Goal: Task Accomplishment & Management: Complete application form

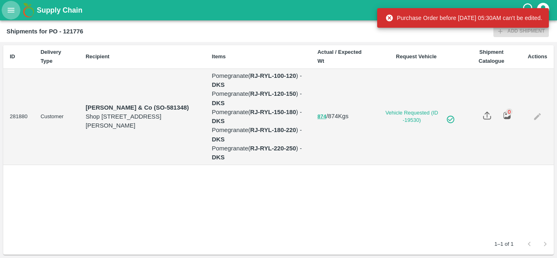
click at [13, 8] on icon "open drawer" at bounding box center [11, 10] width 9 height 9
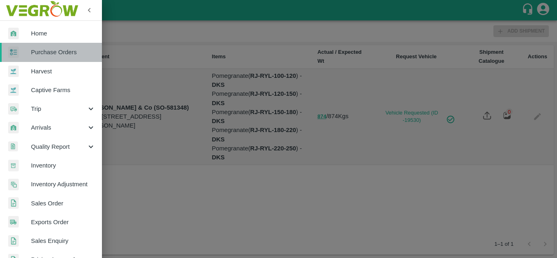
click at [55, 58] on link "Purchase Orders" at bounding box center [51, 52] width 102 height 19
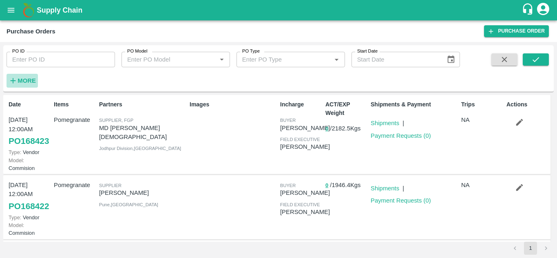
click at [26, 81] on strong "More" at bounding box center [27, 80] width 18 height 7
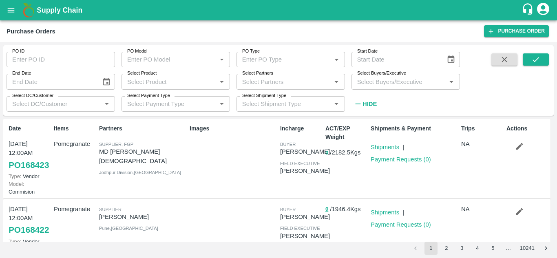
click at [375, 81] on input "Select Buyers/Executive" at bounding box center [399, 81] width 90 height 11
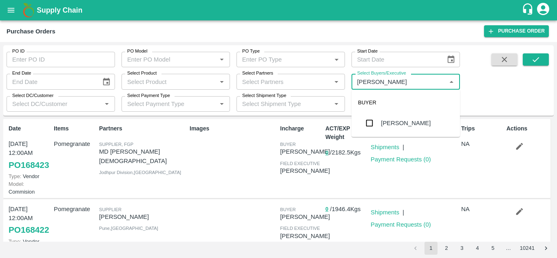
type input "Avinash"
click at [366, 124] on input "checkbox" at bounding box center [369, 123] width 16 height 16
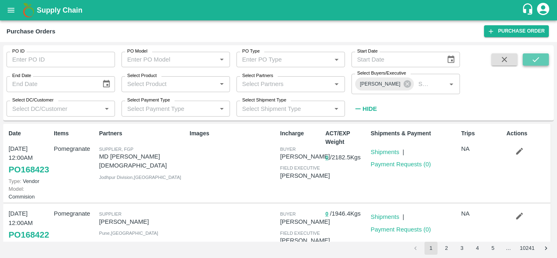
click at [539, 62] on icon "submit" at bounding box center [535, 59] width 9 height 9
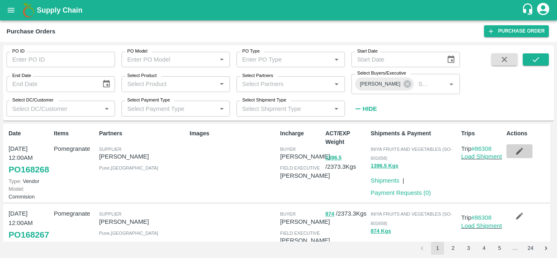
click at [516, 152] on icon "button" at bounding box center [519, 151] width 7 height 7
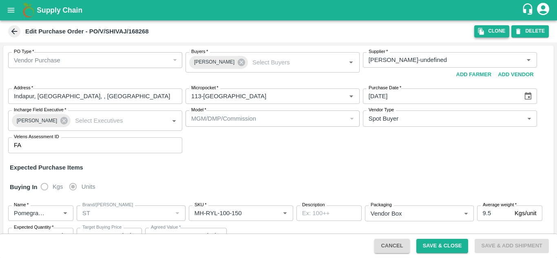
click at [480, 33] on icon "button" at bounding box center [481, 31] width 6 height 7
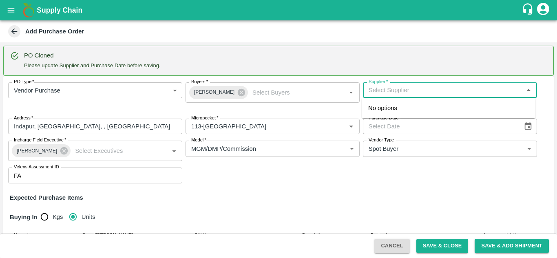
click at [401, 90] on input "Supplier   *" at bounding box center [443, 90] width 156 height 11
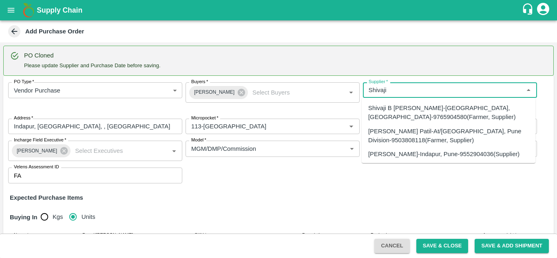
scroll to position [11, 0]
click at [403, 148] on div "SHIVAJI RAJARAM AVACHAR-Indapur, Pune-9552904036(Supplier)" at bounding box center [443, 152] width 151 height 9
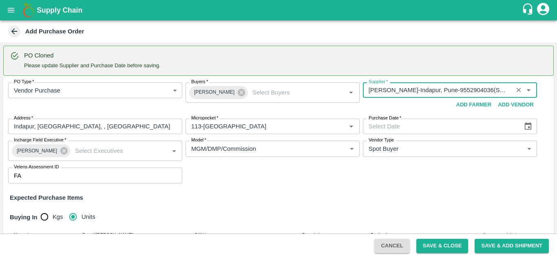
type input "SHIVAJI RAJARAM AVACHAR-Indapur, Pune-9552904036(Supplier)"
click at [528, 129] on icon "Choose date" at bounding box center [527, 126] width 9 height 9
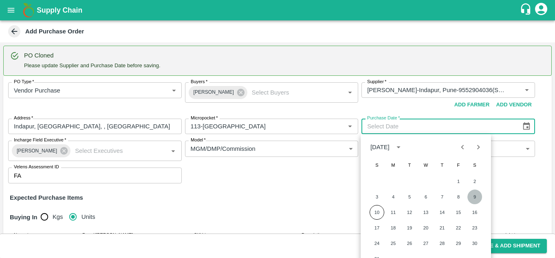
click at [473, 196] on button "9" at bounding box center [474, 196] width 15 height 15
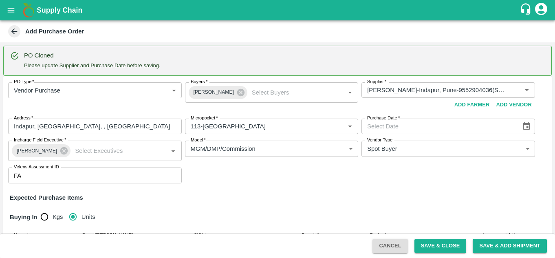
type input "09/08/2025"
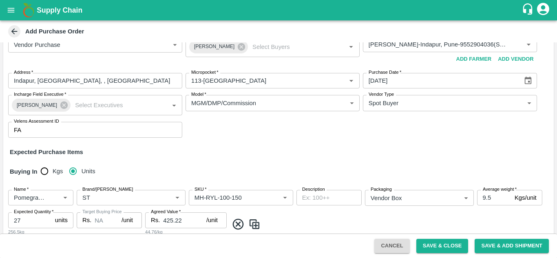
scroll to position [47, 0]
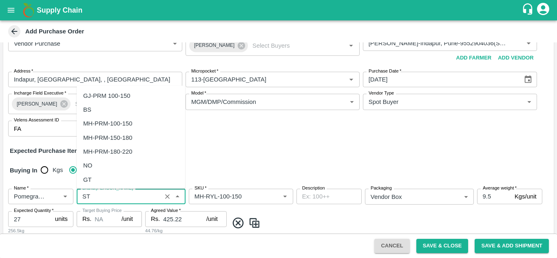
click at [108, 197] on input "Brand/[PERSON_NAME]" at bounding box center [119, 196] width 80 height 11
click at [89, 163] on div "VIP" at bounding box center [88, 164] width 10 height 9
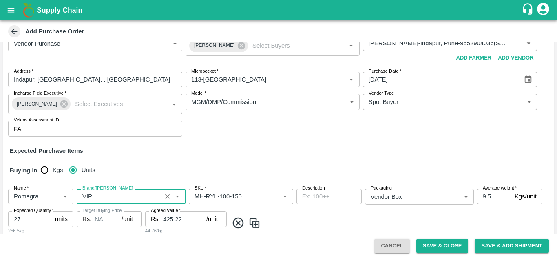
type input "VIP"
click at [128, 166] on div "Buying In Kgs Units" at bounding box center [278, 171] width 550 height 24
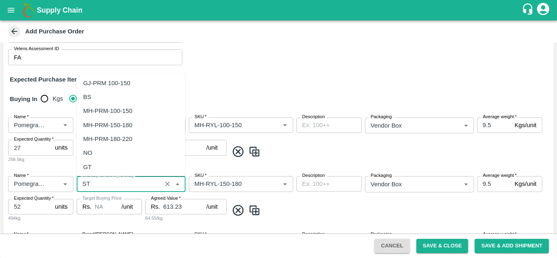
click at [99, 181] on input "Brand/[PERSON_NAME]" at bounding box center [119, 183] width 80 height 11
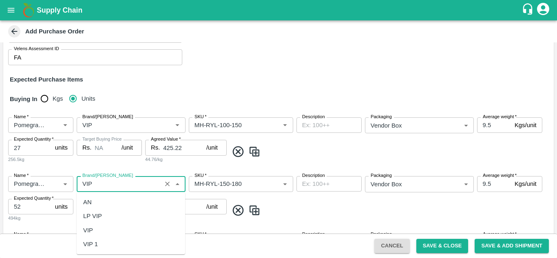
scroll to position [0, 0]
click at [95, 231] on div "VIP" at bounding box center [131, 230] width 108 height 14
type input "VIP"
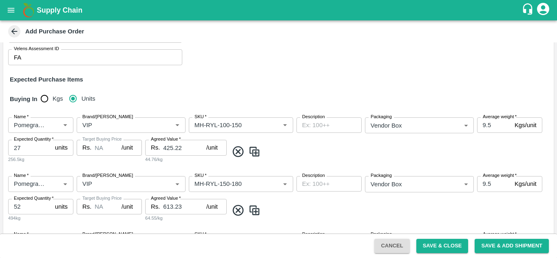
click at [90, 164] on div "Name   * Name   * Brand/Marka Brand/Marka SKU   * SKU   * Description x Descrip…" at bounding box center [278, 140] width 550 height 59
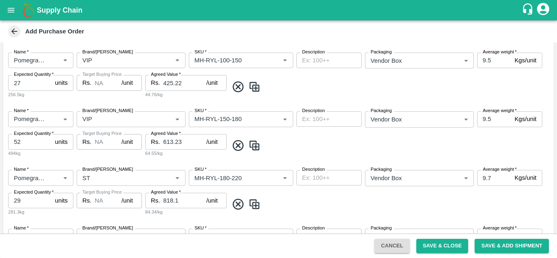
scroll to position [199, 0]
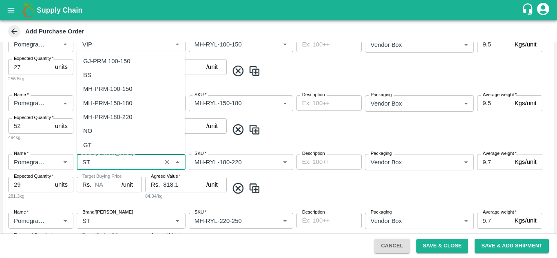
click at [90, 164] on input "Brand/[PERSON_NAME]" at bounding box center [119, 161] width 80 height 11
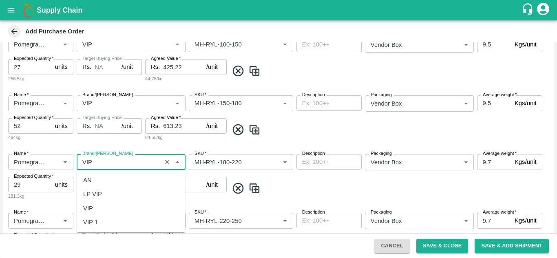
scroll to position [0, 0]
click at [90, 206] on div "VIP" at bounding box center [88, 208] width 10 height 9
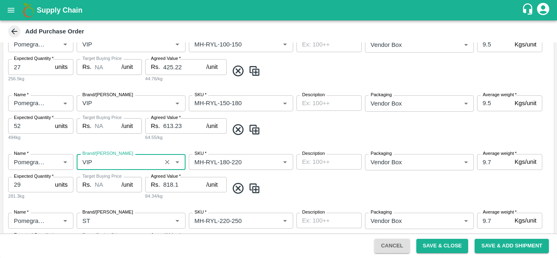
type input "VIP"
click at [115, 195] on div "Target Buying Price Rs. NA /unit Target Buying Price" at bounding box center [109, 188] width 65 height 23
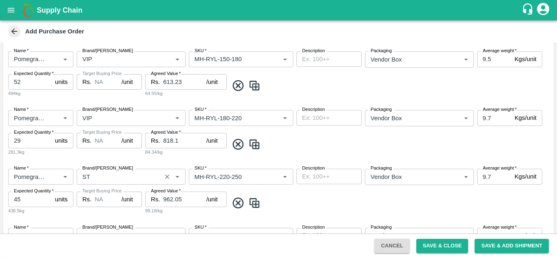
scroll to position [243, 0]
click at [84, 174] on input "Brand/Marka" at bounding box center [119, 176] width 80 height 11
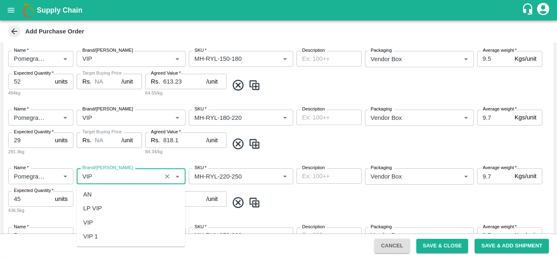
scroll to position [0, 0]
click at [87, 224] on div "VIP" at bounding box center [88, 222] width 10 height 9
type input "VIP"
click at [109, 217] on div "Name   * Name   * Brand/Marka Brand/Marka SKU   * SKU   * Description x Descrip…" at bounding box center [278, 191] width 550 height 59
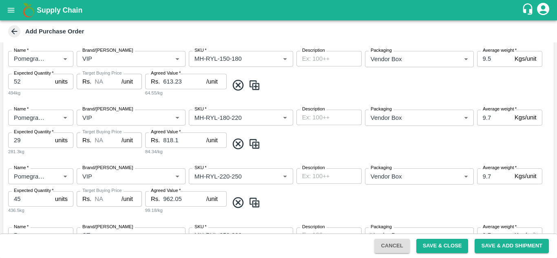
scroll to position [293, 0]
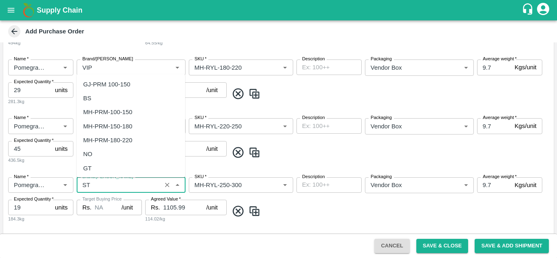
click at [89, 186] on input "Brand/Marka" at bounding box center [119, 185] width 80 height 11
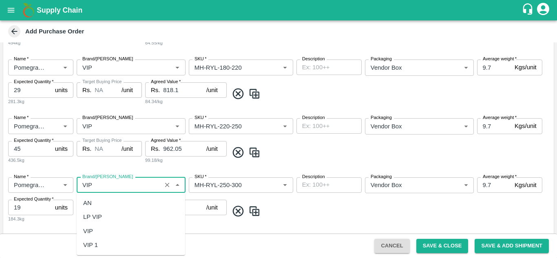
scroll to position [0, 0]
click at [94, 232] on div "VIP" at bounding box center [131, 231] width 108 height 14
type input "VIP"
click at [94, 220] on div "Target Buying Price Rs. NA /unit Target Buying Price" at bounding box center [109, 211] width 65 height 23
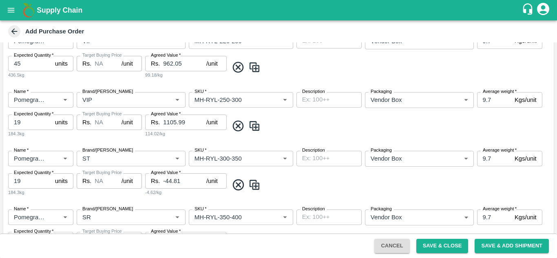
scroll to position [381, 0]
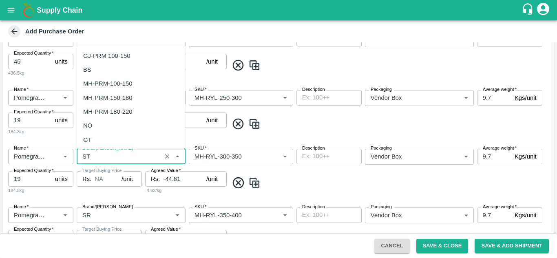
click at [95, 159] on input "Brand/Marka" at bounding box center [119, 156] width 80 height 11
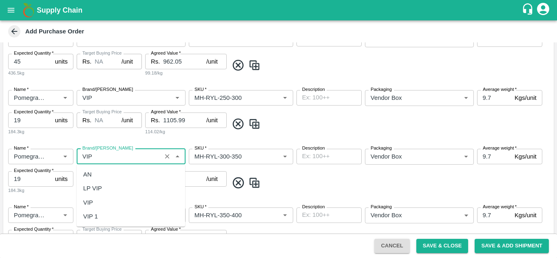
scroll to position [0, 0]
click at [101, 200] on div "VIP" at bounding box center [131, 203] width 108 height 14
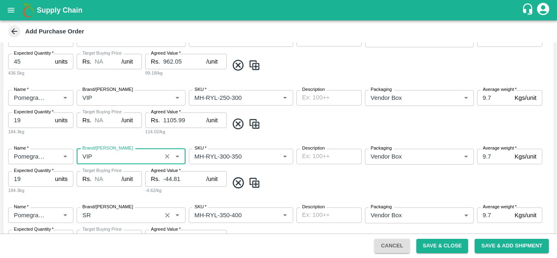
type input "VIP"
click at [97, 212] on input "Brand/Marka" at bounding box center [119, 215] width 80 height 11
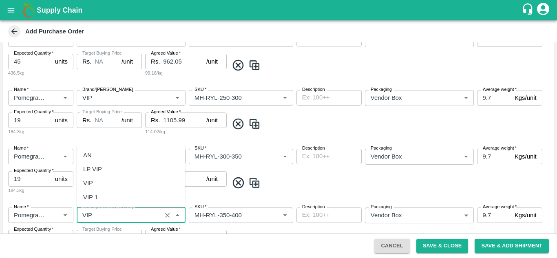
click at [88, 185] on div "VIP" at bounding box center [88, 182] width 10 height 9
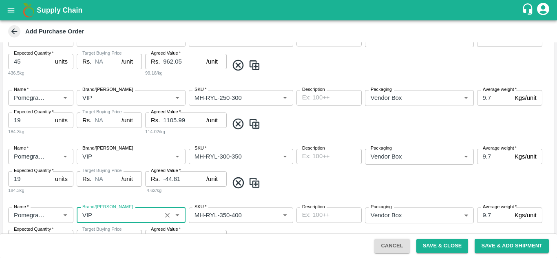
type input "VIP"
click at [102, 197] on div "Name   * Name   * Brand/Marka Brand/Marka SKU   * SKU   * Description x Descrip…" at bounding box center [278, 171] width 550 height 59
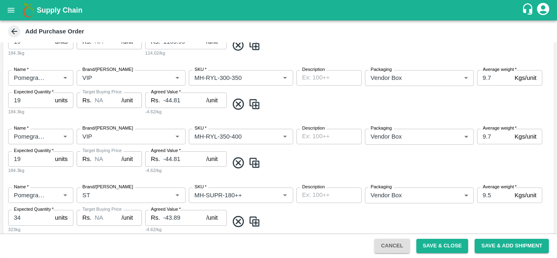
scroll to position [469, 0]
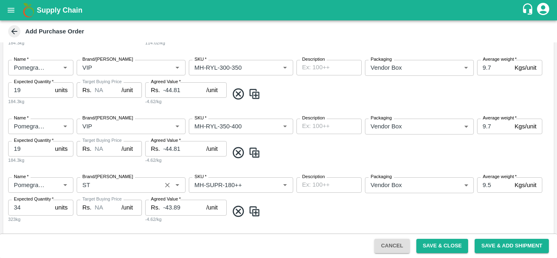
click at [88, 185] on input "Brand/Marka" at bounding box center [119, 185] width 80 height 11
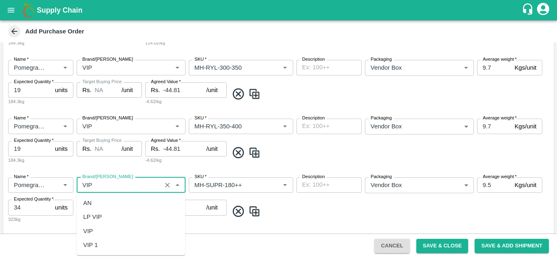
scroll to position [0, 0]
click at [91, 230] on div "VIP" at bounding box center [88, 231] width 10 height 9
type input "VIP"
click at [105, 218] on div "Target Buying Price Rs. NA /unit Target Buying Price" at bounding box center [109, 211] width 65 height 23
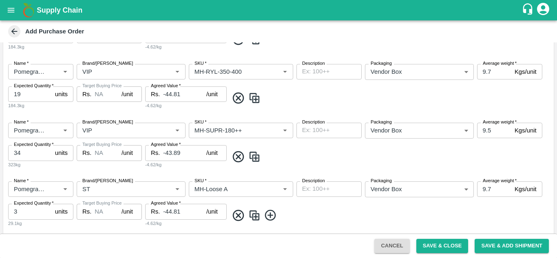
scroll to position [531, 0]
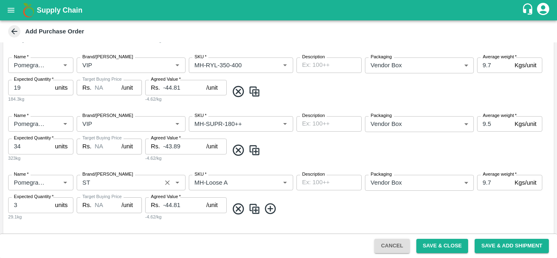
click at [95, 179] on input "Brand/Marka" at bounding box center [119, 182] width 80 height 11
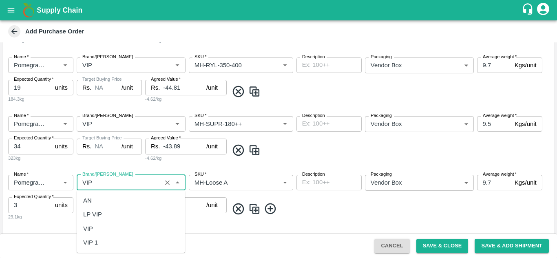
scroll to position [0, 0]
click at [91, 225] on div "VIP" at bounding box center [88, 228] width 10 height 9
type input "VIP"
click at [106, 218] on div "Target Buying Price Rs. NA /unit Target Buying Price" at bounding box center [109, 208] width 65 height 23
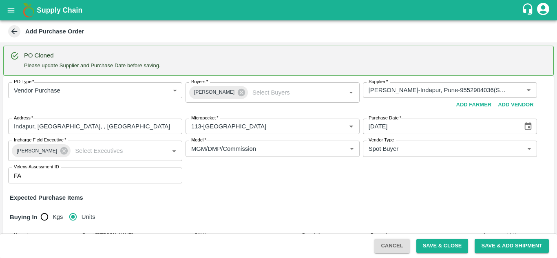
scroll to position [608, 0]
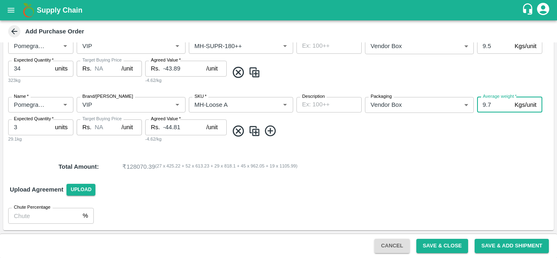
click at [495, 104] on input "9.7" at bounding box center [494, 104] width 34 height 15
type input "9.5"
click at [411, 169] on p "₹ 128070.39 ( 27 x 425.22 + 52 x 613.23 + 29 x 818.1 + 45 x 962.05 + 19 x 1105.…" at bounding box center [316, 166] width 388 height 9
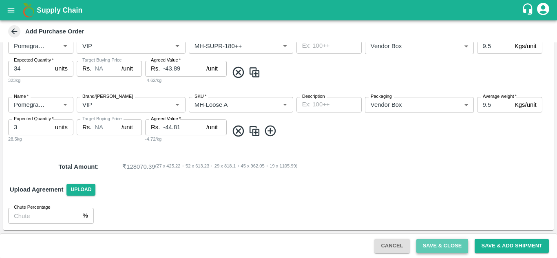
click at [437, 244] on button "Save & Close" at bounding box center [442, 246] width 52 height 14
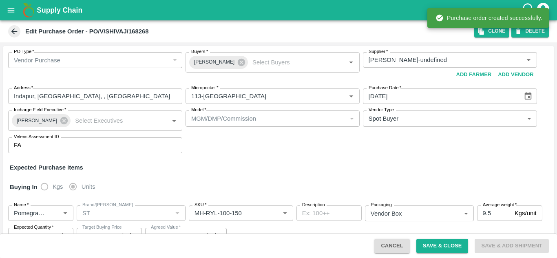
type input "SHIVAJI RAJARAM AVACHAR-undefined"
type input "113-Nimgaon"
type input "Pomegranate"
type input "ST"
type input "MH-RYL-100-150"
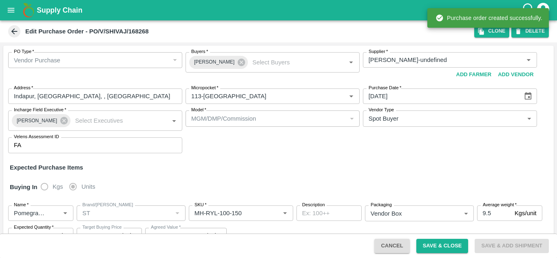
type input "NA"
type input "Pomegranate"
type input "ST"
type input "MH-RYL-150-180"
type input "NA"
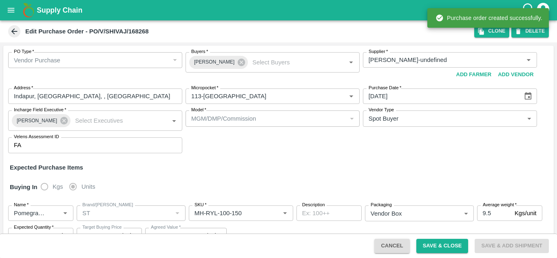
type input "Pomegranate"
type input "ST"
type input "MH-RYL-180-220"
type input "NA"
type input "Pomegranate"
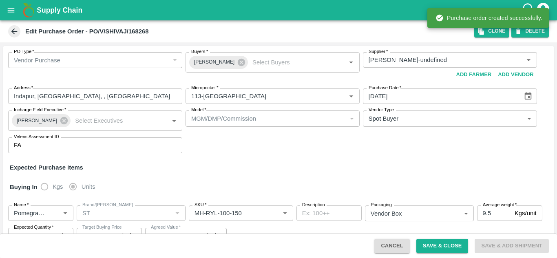
type input "ST"
type input "MH-RYL-220-250"
type input "NA"
type input "Pomegranate"
type input "ST"
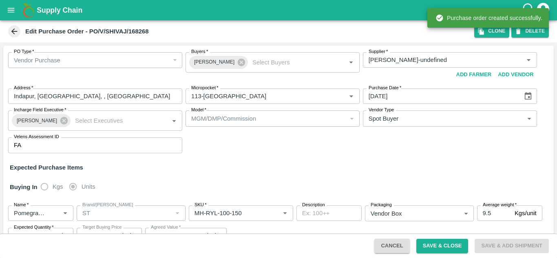
type input "MH-RYL-250-300"
type input "NA"
type input "Pomegranate"
type input "ST"
type input "MH-RYL-300-350"
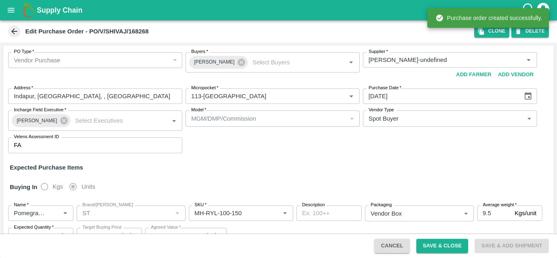
type input "NA"
type input "Pomegranate"
type input "SR"
type input "MH-RYL-350-400"
type input "NA"
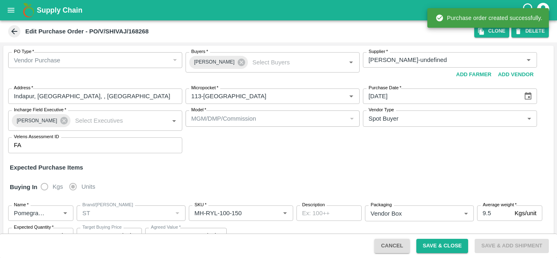
type input "Pomegranate"
type input "ST"
type input "MH-SUPR-180++"
type input "NA"
type input "Pomegranate"
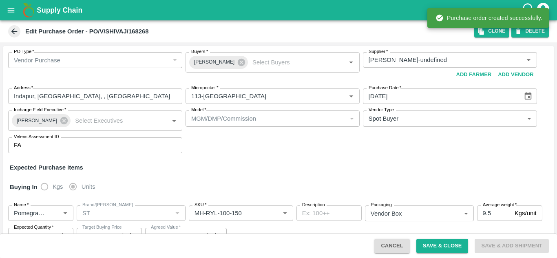
type input "ST"
type input "MH-Loose A"
type input "NA"
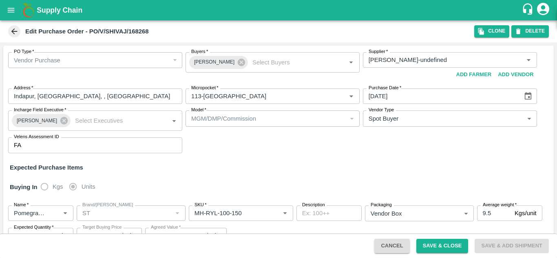
click at [13, 29] on icon at bounding box center [14, 31] width 9 height 9
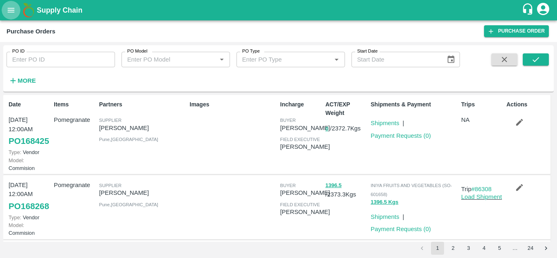
click at [15, 11] on icon "open drawer" at bounding box center [11, 10] width 9 height 9
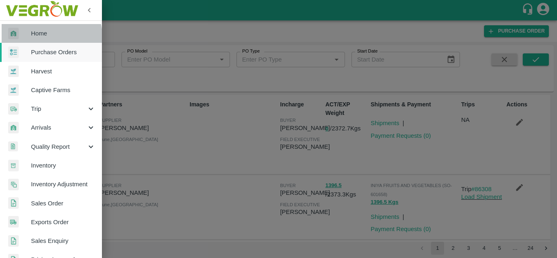
click at [49, 36] on span "Home" at bounding box center [63, 33] width 64 height 9
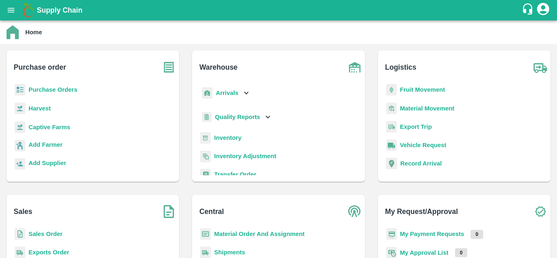
click at [435, 234] on b "My Payment Requests" at bounding box center [432, 234] width 64 height 7
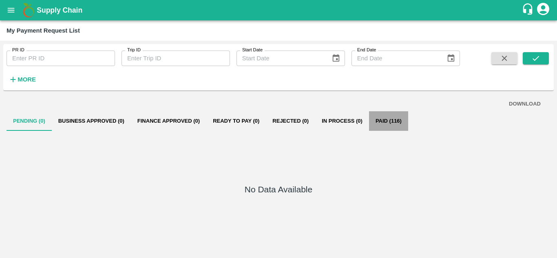
click at [380, 121] on button "Paid (116)" at bounding box center [388, 121] width 39 height 20
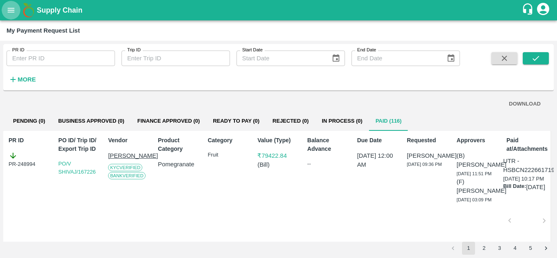
click at [13, 9] on icon "open drawer" at bounding box center [11, 10] width 7 height 4
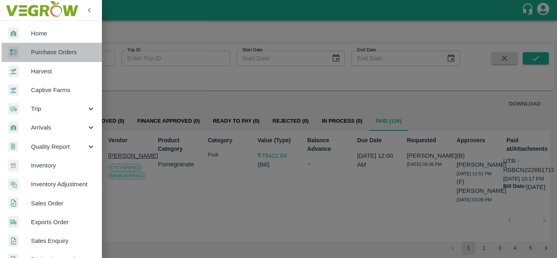
click at [61, 55] on span "Purchase Orders" at bounding box center [63, 52] width 64 height 9
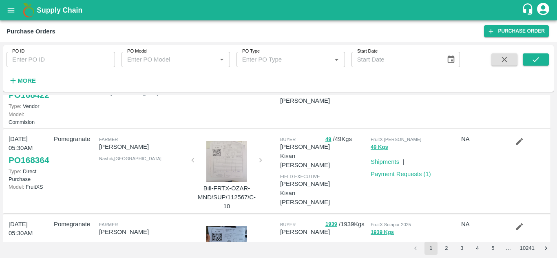
scroll to position [177, 0]
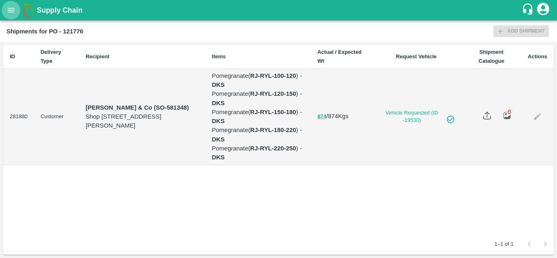
click at [4, 7] on button "open drawer" at bounding box center [11, 10] width 19 height 19
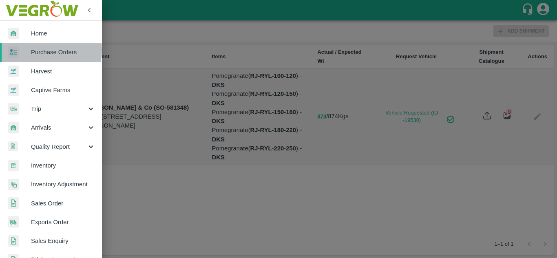
click at [46, 50] on span "Purchase Orders" at bounding box center [63, 52] width 64 height 9
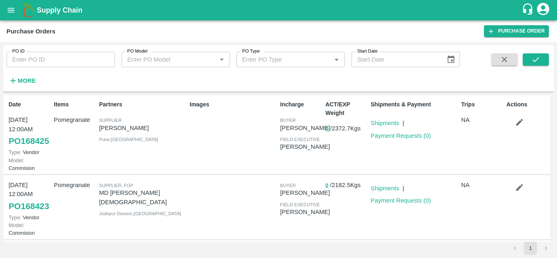
click at [25, 78] on strong "More" at bounding box center [27, 80] width 18 height 7
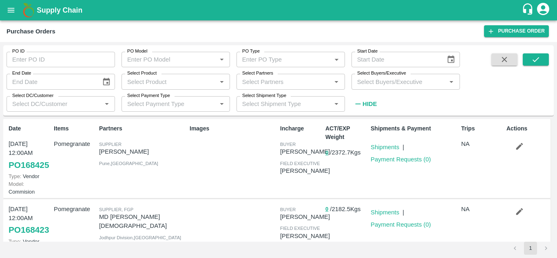
click at [372, 79] on input "Select Buyers/Executive" at bounding box center [399, 81] width 90 height 11
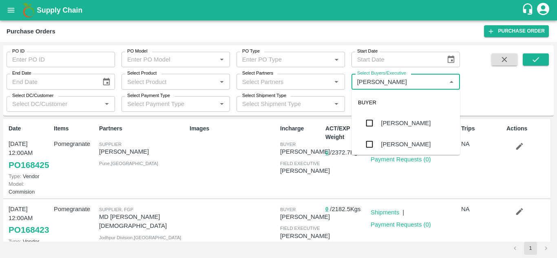
type input "Avinash"
click at [373, 123] on input "checkbox" at bounding box center [369, 123] width 16 height 16
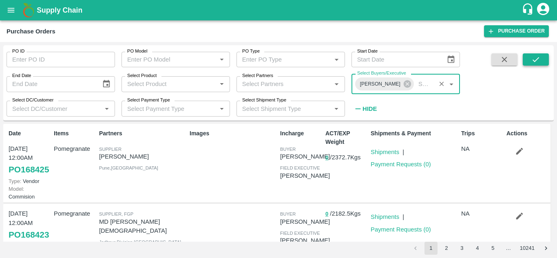
click at [538, 62] on icon "submit" at bounding box center [535, 59] width 9 height 9
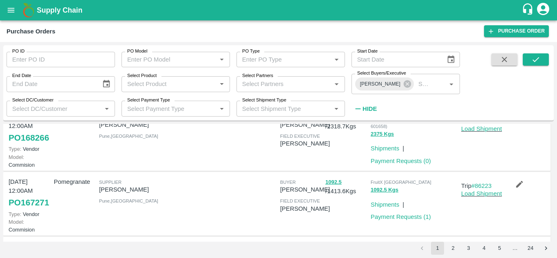
scroll to position [227, 0]
click at [474, 124] on link "#86308" at bounding box center [481, 120] width 20 height 7
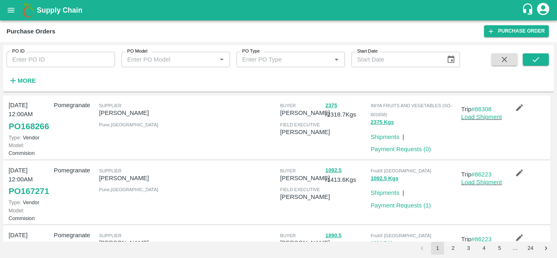
scroll to position [210, 0]
click at [8, 157] on div "04 Aug, 12:00AM PO 168266 Type: Vendor Model: Commision" at bounding box center [27, 127] width 45 height 60
click at [20, 133] on link "PO 168266" at bounding box center [29, 126] width 40 height 15
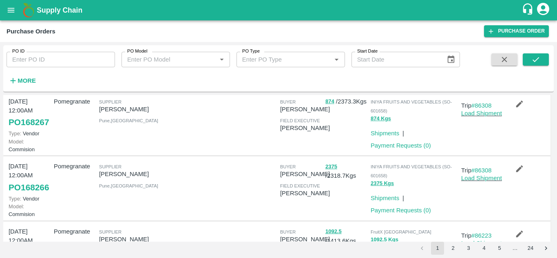
scroll to position [148, 0]
click at [25, 130] on link "PO 168267" at bounding box center [29, 122] width 40 height 15
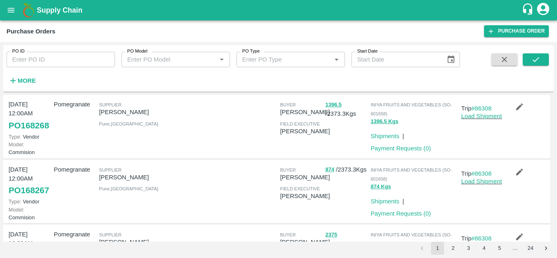
scroll to position [80, 0]
click at [12, 133] on link "PO 168268" at bounding box center [29, 126] width 40 height 15
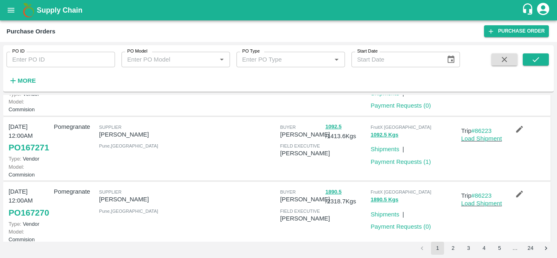
scroll to position [254, 0]
click at [393, 108] on link "Payment Requests ( 0 )" at bounding box center [400, 105] width 60 height 7
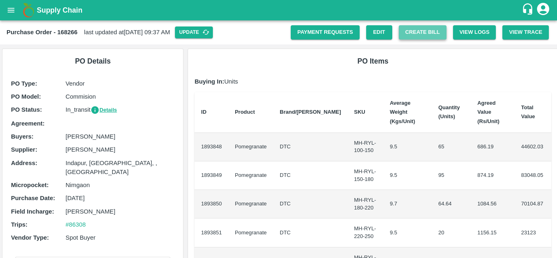
click at [427, 34] on button "Create Bill" at bounding box center [423, 32] width 48 height 14
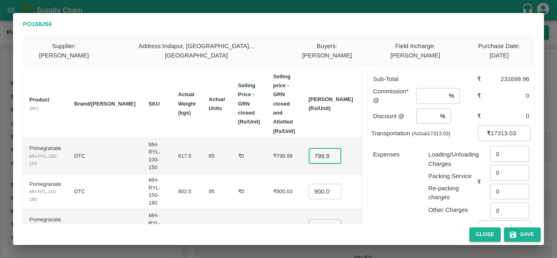
click at [308, 148] on input "799.9949999999999" at bounding box center [324, 155] width 33 height 15
type input "750.995"
click at [308, 185] on input "900.03" at bounding box center [324, 191] width 33 height 15
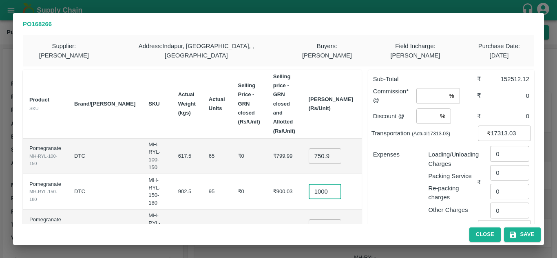
scroll to position [0, 2]
type input "1000"
click at [202, 185] on td "95" at bounding box center [216, 191] width 29 height 35
click at [267, 152] on td "₹799.99" at bounding box center [284, 156] width 35 height 35
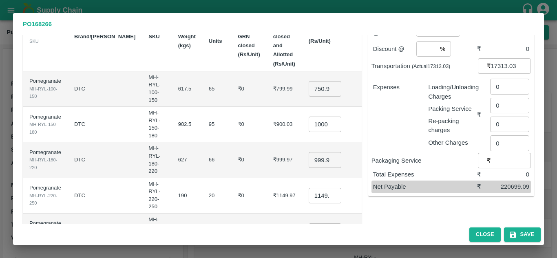
scroll to position [68, 0]
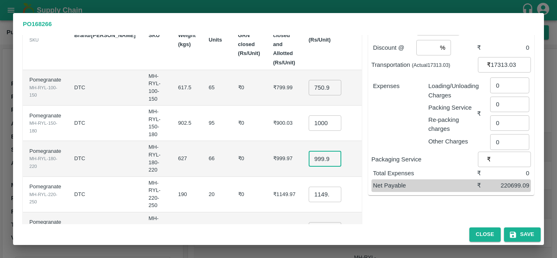
click at [308, 151] on input "999.97" at bounding box center [324, 158] width 33 height 15
type input "1150"
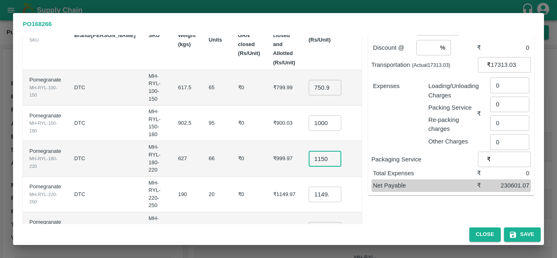
click at [308, 187] on input "1149.975" at bounding box center [324, 194] width 33 height 15
type input "1250"
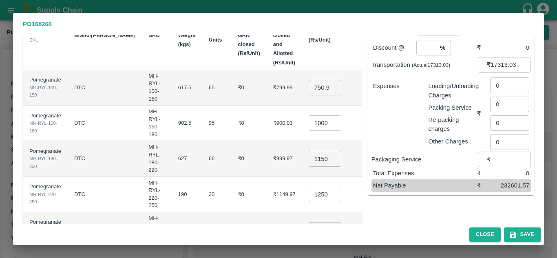
click at [267, 161] on td "₹999.97" at bounding box center [284, 158] width 35 height 35
click at [234, 177] on td "₹0" at bounding box center [248, 194] width 35 height 35
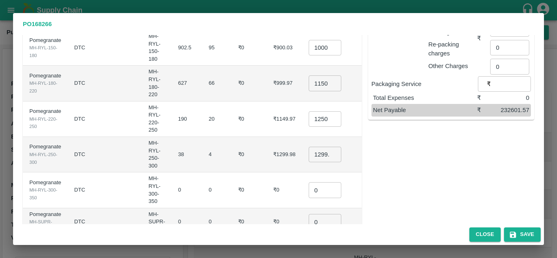
scroll to position [145, 0]
click at [308, 146] on input "1299.98" at bounding box center [324, 153] width 33 height 15
type input "1400"
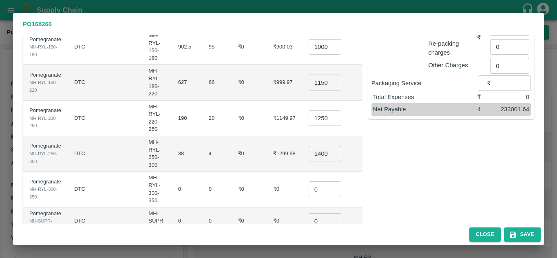
scroll to position [0, 0]
click at [231, 140] on td "₹0" at bounding box center [248, 153] width 35 height 35
click at [308, 181] on input "0" at bounding box center [324, 188] width 33 height 15
type input "0.1"
click at [267, 172] on td "₹0" at bounding box center [284, 189] width 35 height 35
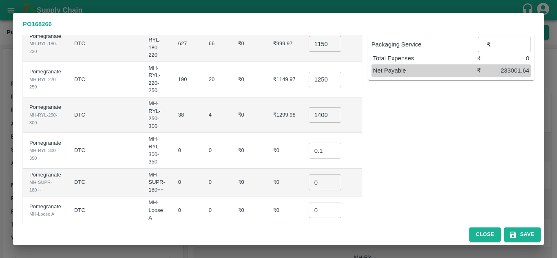
scroll to position [197, 0]
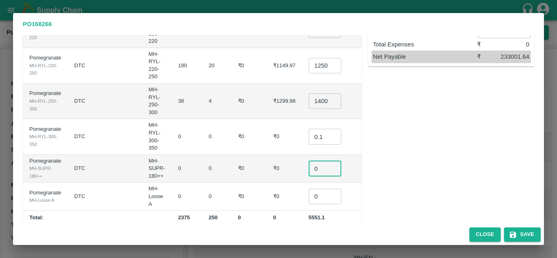
click at [308, 161] on input "0" at bounding box center [324, 168] width 33 height 15
type input "0.1"
click at [308, 189] on input "0" at bounding box center [324, 196] width 33 height 15
type input "0.1"
click at [267, 161] on td "₹0" at bounding box center [284, 169] width 35 height 28
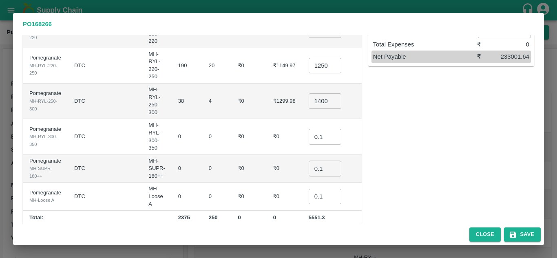
scroll to position [0, 0]
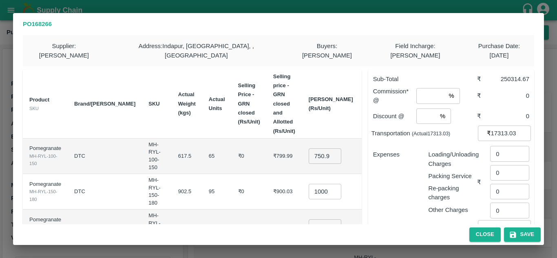
click at [430, 88] on input "number" at bounding box center [430, 95] width 29 height 15
type input "8"
click at [424, 108] on input "number" at bounding box center [426, 115] width 20 height 15
type input "2"
click at [402, 153] on div "Expenses" at bounding box center [393, 178] width 55 height 71
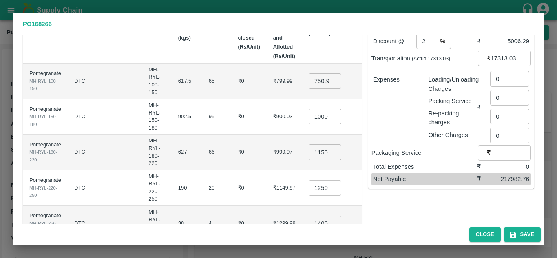
scroll to position [76, 0]
click at [499, 71] on input "0" at bounding box center [509, 77] width 39 height 15
type input "1000"
click at [423, 100] on div "Loading/Unloading Charges Packing Service Re-packing charges Other Charges" at bounding box center [448, 103] width 55 height 71
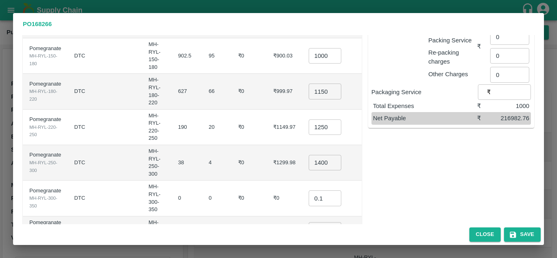
scroll to position [138, 0]
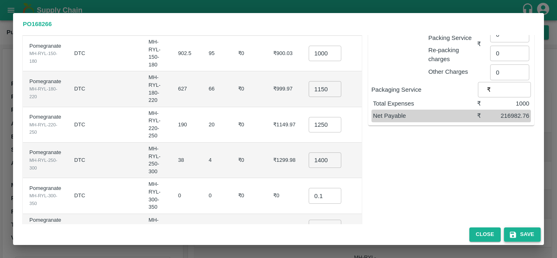
click at [522, 238] on button "Save" at bounding box center [522, 234] width 37 height 14
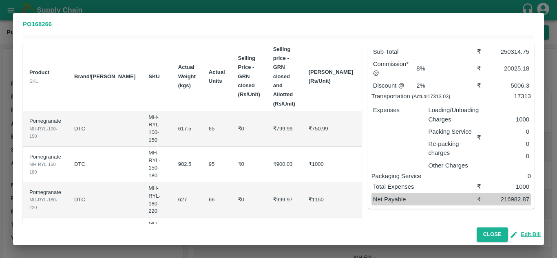
scroll to position [28, 0]
click at [498, 234] on button "Close" at bounding box center [491, 234] width 31 height 14
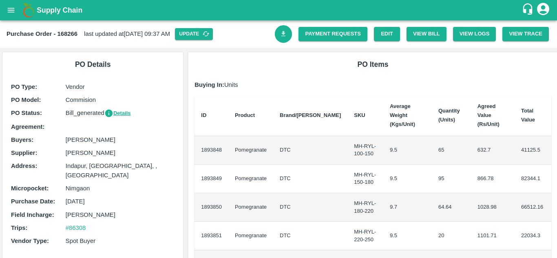
click at [280, 38] on link "Download Bill" at bounding box center [284, 34] width 18 height 18
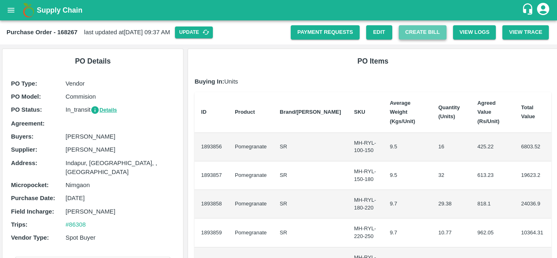
click at [420, 29] on button "Create Bill" at bounding box center [423, 32] width 48 height 14
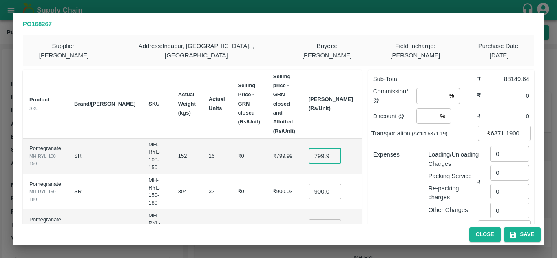
click at [308, 148] on input "799.9949999999999" at bounding box center [324, 155] width 33 height 15
type input "550"
click at [308, 184] on input "900.03" at bounding box center [324, 191] width 33 height 15
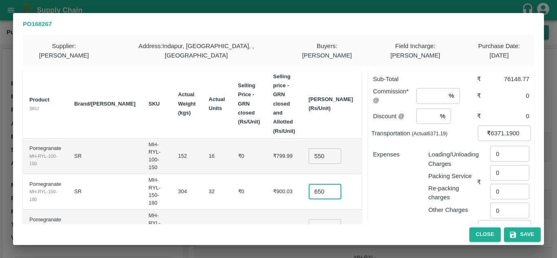
type input "650"
click at [267, 174] on td "₹900.03" at bounding box center [284, 191] width 35 height 35
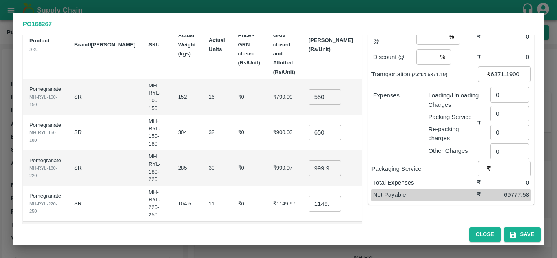
scroll to position [59, 0]
click at [308, 160] on input "999.97" at bounding box center [324, 167] width 33 height 15
type input "900"
click at [308, 196] on input "1149.975" at bounding box center [324, 203] width 33 height 15
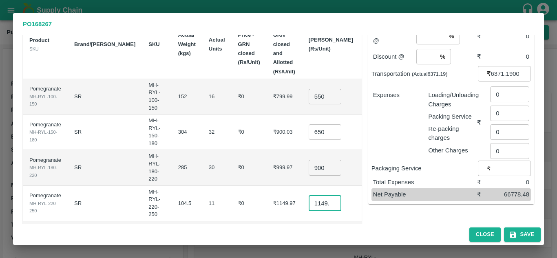
click at [308, 196] on input "1149.975" at bounding box center [324, 203] width 33 height 15
type input "1000"
click at [231, 186] on td "₹0" at bounding box center [248, 203] width 35 height 35
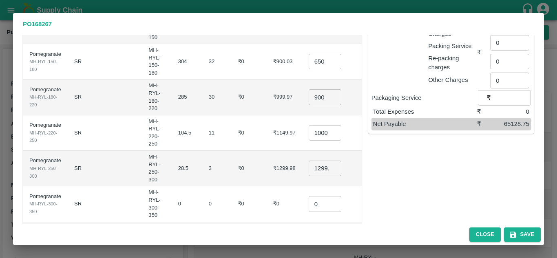
scroll to position [132, 0]
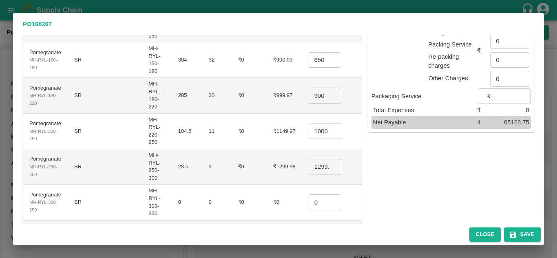
click at [308, 161] on input "1299.98" at bounding box center [324, 166] width 33 height 15
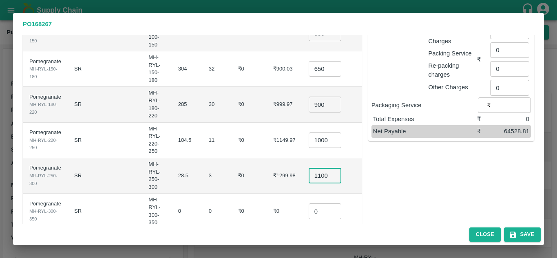
scroll to position [0, 0]
type input "1100"
click at [267, 158] on td "₹1299.98" at bounding box center [284, 175] width 35 height 35
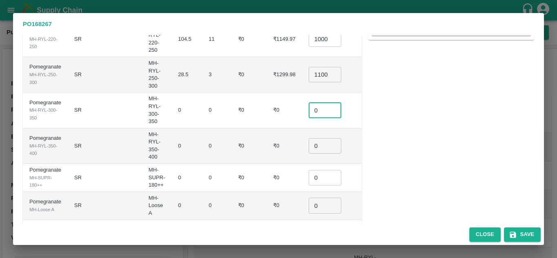
click at [308, 102] on input "0" at bounding box center [324, 109] width 33 height 15
type input "0.1"
click at [308, 138] on input "0" at bounding box center [324, 145] width 33 height 15
type input "0.1"
click at [308, 170] on input "0" at bounding box center [324, 177] width 33 height 15
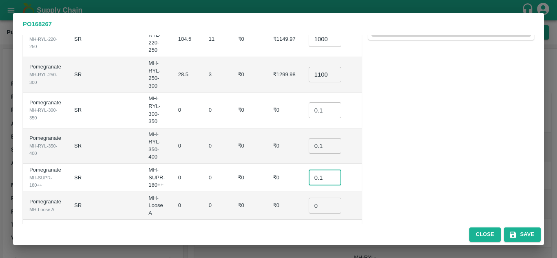
type input "0.1"
click at [308, 198] on input "0" at bounding box center [324, 205] width 33 height 15
type input "0.1"
click at [231, 142] on td "₹0" at bounding box center [248, 145] width 35 height 35
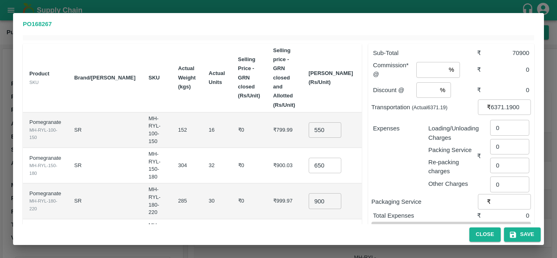
scroll to position [26, 0]
click at [431, 62] on input "number" at bounding box center [430, 69] width 29 height 15
type input "8"
click at [419, 83] on input "number" at bounding box center [426, 90] width 20 height 15
type input "2"
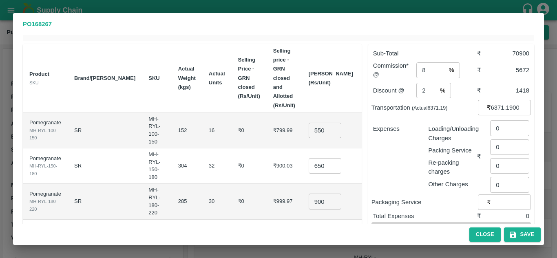
click at [406, 151] on div "Expenses" at bounding box center [393, 153] width 55 height 71
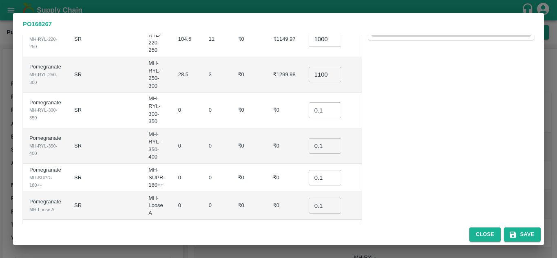
scroll to position [0, 0]
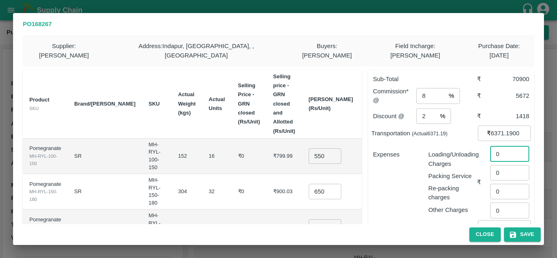
click at [503, 149] on input "0" at bounding box center [509, 153] width 39 height 15
type input "368"
click at [412, 150] on p "Expenses" at bounding box center [397, 154] width 49 height 9
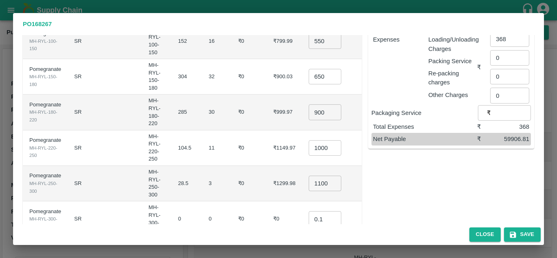
scroll to position [115, 0]
click at [525, 231] on button "Save" at bounding box center [522, 234] width 37 height 14
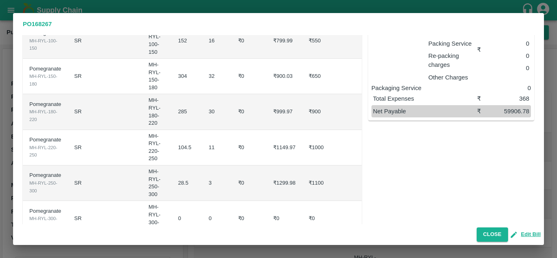
scroll to position [0, 0]
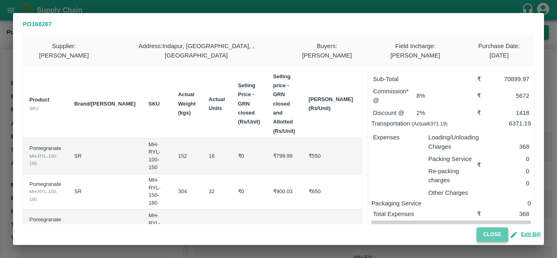
click at [483, 234] on button "Close" at bounding box center [491, 234] width 31 height 14
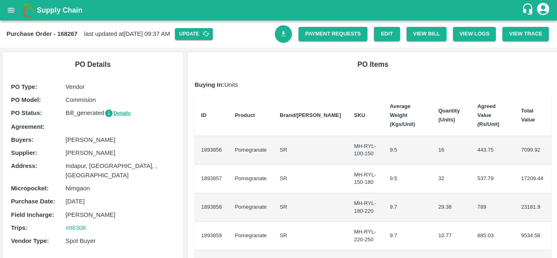
click at [286, 32] on link "Download Bill" at bounding box center [284, 34] width 18 height 18
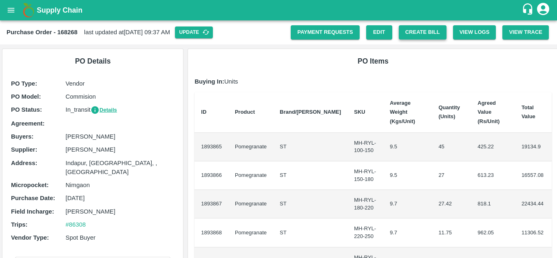
click at [409, 30] on button "Create Bill" at bounding box center [423, 32] width 48 height 14
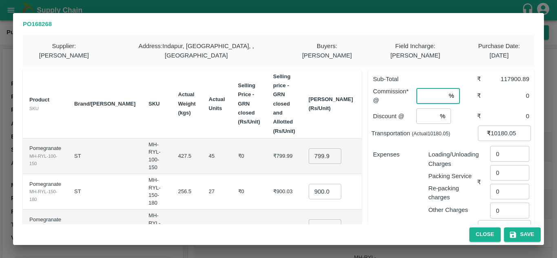
click at [425, 88] on input "number" at bounding box center [430, 95] width 29 height 15
type input "9"
type input "8"
click at [421, 108] on input "number" at bounding box center [426, 115] width 20 height 15
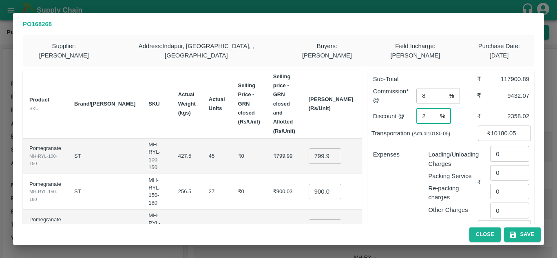
type input "2"
click at [410, 155] on div "Expenses" at bounding box center [393, 178] width 55 height 71
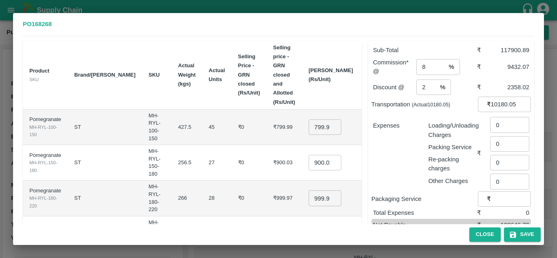
click at [308, 122] on input "799.9949999999998" at bounding box center [324, 126] width 33 height 15
type input "600"
click at [308, 155] on input "900.03" at bounding box center [324, 162] width 33 height 15
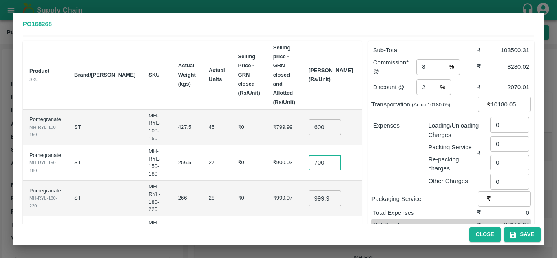
type input "700"
click at [308, 194] on input "999.97" at bounding box center [324, 197] width 33 height 15
type input "900"
click at [267, 181] on td "₹999.97" at bounding box center [284, 198] width 35 height 35
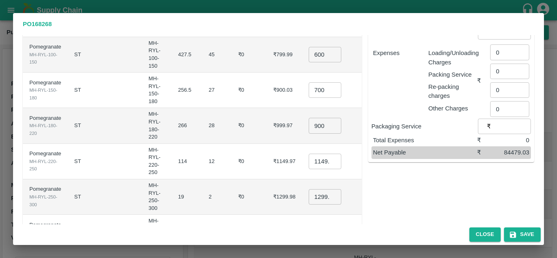
scroll to position [102, 0]
click at [308, 153] on input "1149.975" at bounding box center [324, 160] width 33 height 15
type input "1000"
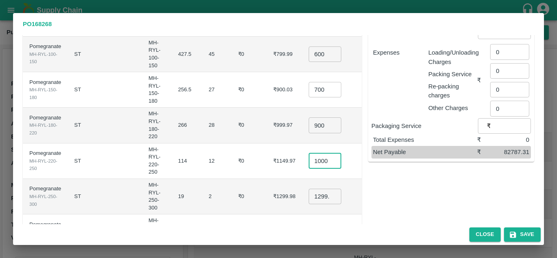
scroll to position [0, 0]
click at [308, 189] on input "1299.98" at bounding box center [324, 196] width 33 height 15
type input "1100"
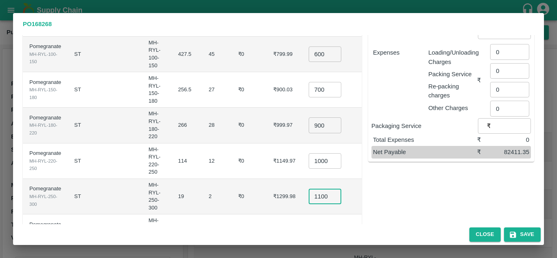
scroll to position [0, 0]
click at [235, 179] on td "₹0" at bounding box center [248, 196] width 35 height 35
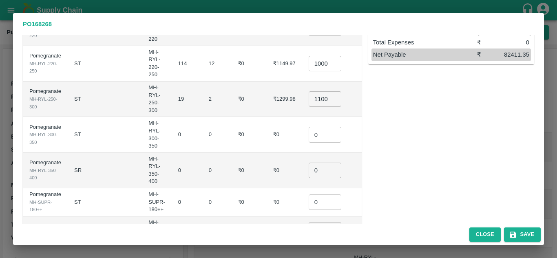
scroll to position [214, 0]
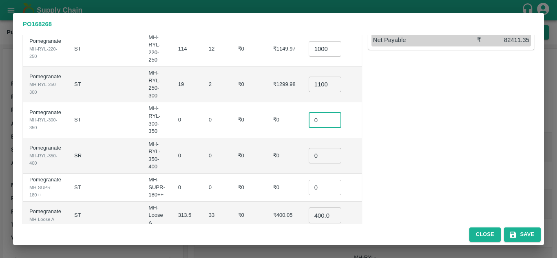
click at [308, 112] on input "0" at bounding box center [324, 119] width 33 height 15
type input "0.1"
click at [308, 148] on input "0" at bounding box center [324, 155] width 33 height 15
type input "0.1"
click at [308, 180] on input "0" at bounding box center [324, 187] width 33 height 15
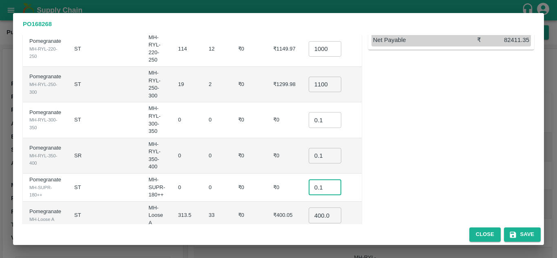
type input "0.1"
click at [308, 207] on input "400.045" at bounding box center [324, 214] width 33 height 15
type input "500.045"
click at [231, 174] on td "₹0" at bounding box center [248, 188] width 35 height 28
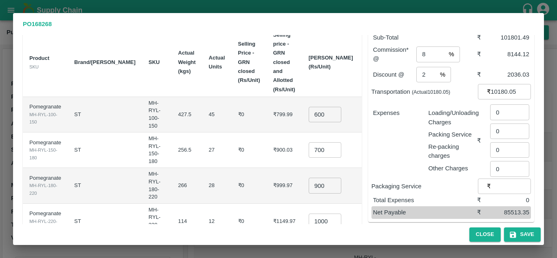
scroll to position [41, 0]
click at [502, 106] on input "0" at bounding box center [509, 112] width 39 height 15
type input "588"
click at [417, 144] on div "Expenses" at bounding box center [393, 137] width 55 height 71
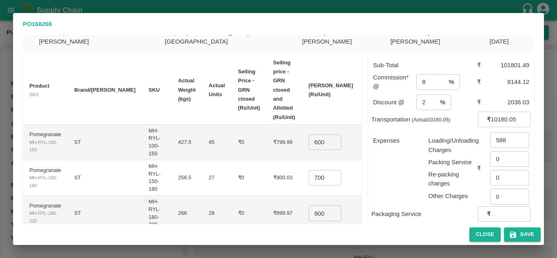
scroll to position [0, 0]
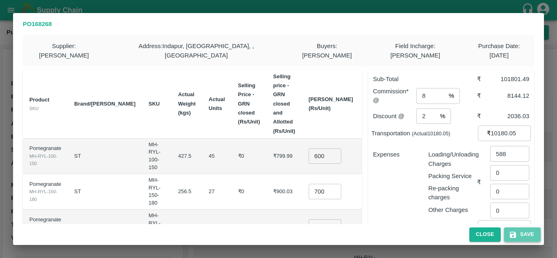
click at [520, 238] on button "Save" at bounding box center [522, 234] width 37 height 14
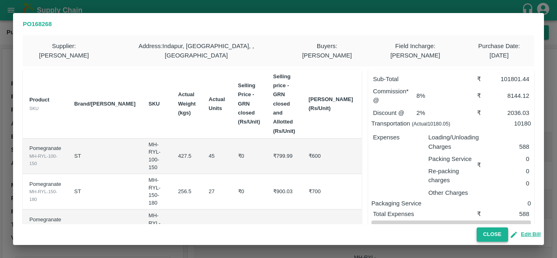
click at [494, 238] on button "Close" at bounding box center [491, 234] width 31 height 14
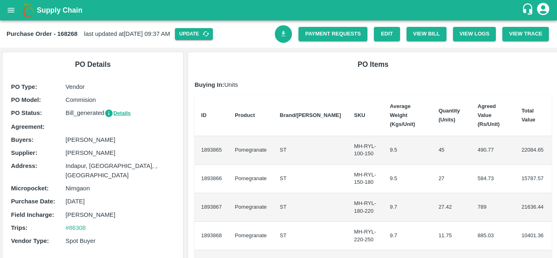
click at [283, 37] on icon "Download Bill" at bounding box center [284, 34] width 8 height 8
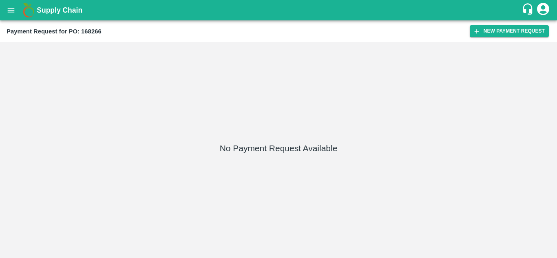
click at [494, 38] on div "Payment Request for PO: 168266 New Payment Request" at bounding box center [278, 31] width 557 height 22
click at [496, 32] on button "New Payment Request" at bounding box center [508, 31] width 79 height 12
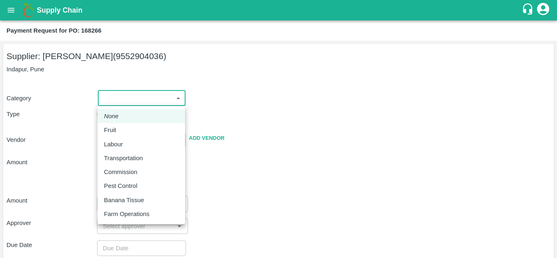
click at [114, 97] on body "Supply Chain Payment Request for PO: 168266 Supplier: [PERSON_NAME] (9552904036…" at bounding box center [278, 129] width 557 height 258
click at [114, 130] on p "Fruit" at bounding box center [110, 130] width 12 height 9
type input "1"
type input "[PERSON_NAME] - 9552904036(Supplier)"
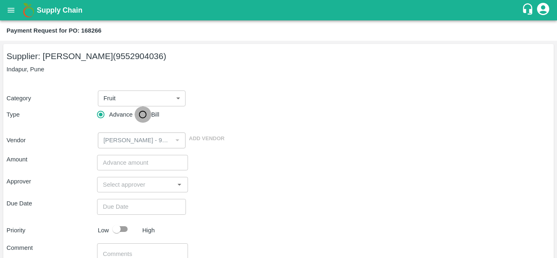
click at [143, 112] on input "Bill" at bounding box center [142, 114] width 16 height 16
radio input "true"
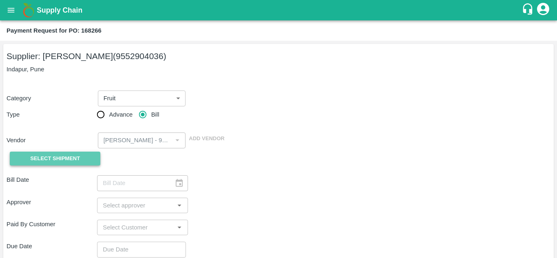
click at [77, 156] on span "Select Shipment" at bounding box center [55, 158] width 50 height 9
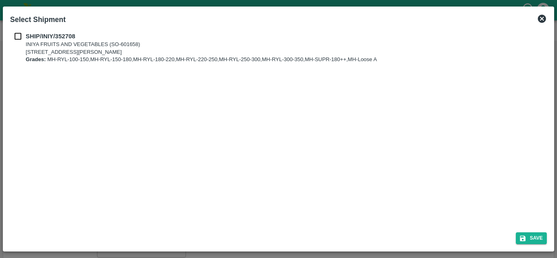
click at [16, 37] on input "checkbox" at bounding box center [17, 36] width 15 height 9
checkbox input "true"
click at [535, 235] on button "Save" at bounding box center [531, 238] width 31 height 12
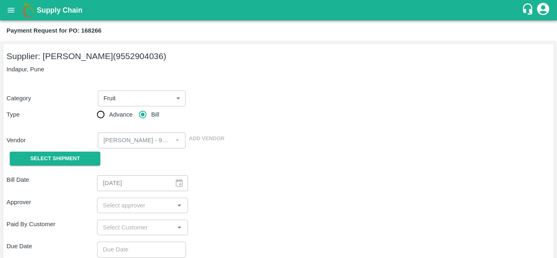
type input "[DATE]"
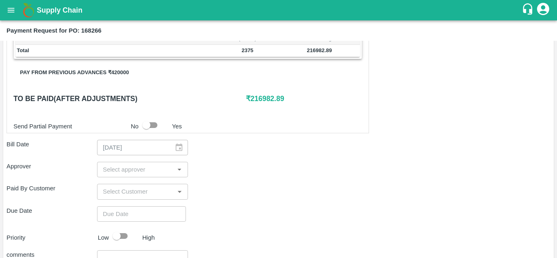
scroll to position [240, 0]
click at [130, 68] on button "Pay from previous advances ₹ 420000" at bounding box center [74, 72] width 122 height 14
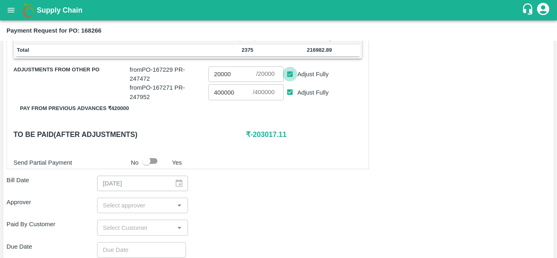
click at [288, 74] on input "Adjust Fully" at bounding box center [289, 74] width 15 height 15
checkbox input "false"
type input "0"
click at [289, 93] on input "Adjust Fully" at bounding box center [289, 92] width 15 height 15
checkbox input "false"
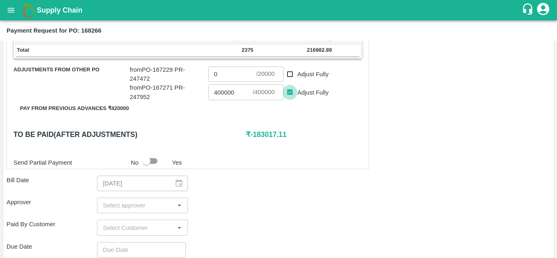
type input "0"
drag, startPoint x: 252, startPoint y: 134, endPoint x: 274, endPoint y: 137, distance: 22.2
click at [274, 137] on h6 "₹ 216982.89" at bounding box center [304, 134] width 116 height 11
copy h6 "216982"
click at [228, 92] on input "0" at bounding box center [230, 91] width 44 height 15
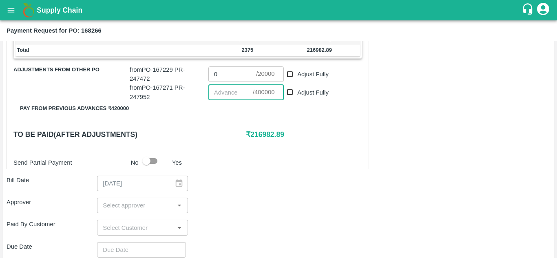
paste input "216982"
type input "216982"
click at [216, 136] on h6 "To be paid(After adjustments)" at bounding box center [129, 134] width 232 height 11
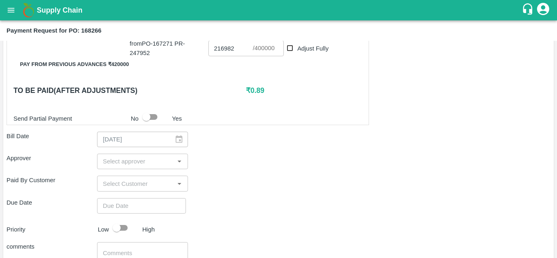
scroll to position [284, 0]
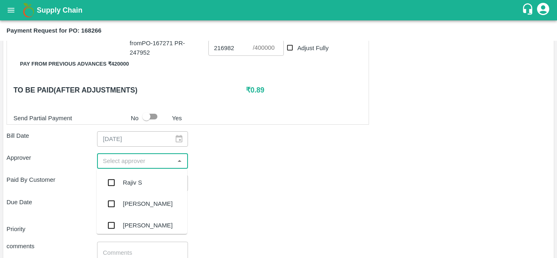
click at [140, 157] on input "input" at bounding box center [135, 161] width 72 height 11
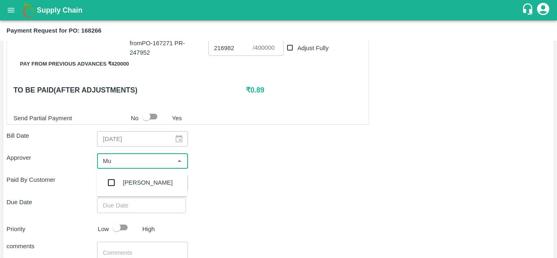
type input "Muk"
click at [112, 182] on input "checkbox" at bounding box center [111, 182] width 16 height 16
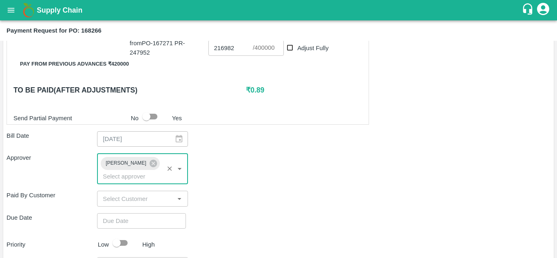
type input "DD/MM/YYYY hh:mm aa"
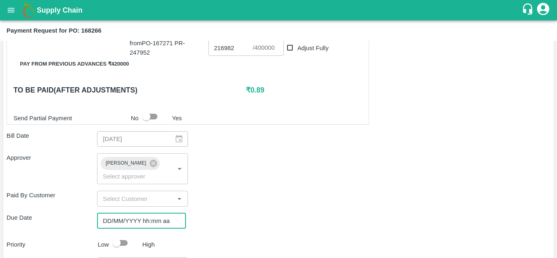
click at [112, 216] on input "DD/MM/YYYY hh:mm aa" at bounding box center [138, 220] width 83 height 15
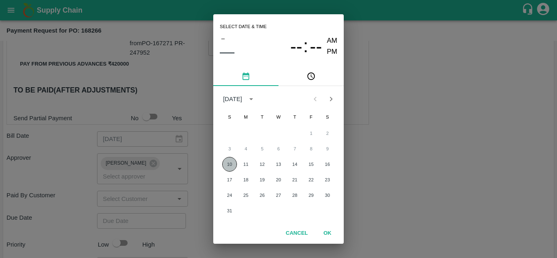
click at [229, 165] on button "10" at bounding box center [229, 164] width 15 height 15
type input "[DATE] 12:00 AM"
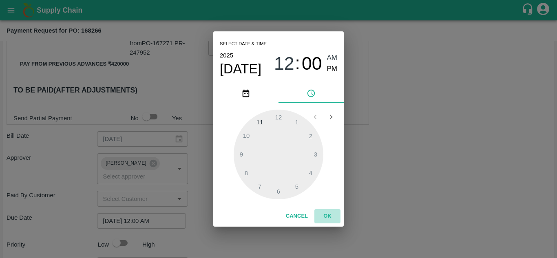
click at [328, 217] on button "OK" at bounding box center [327, 216] width 26 height 14
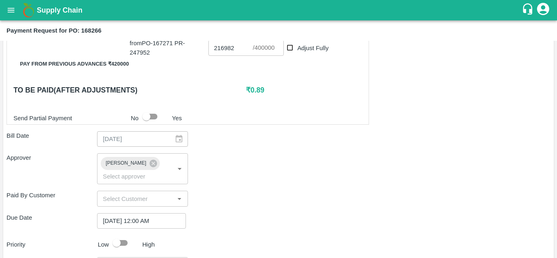
click at [268, 203] on div "Paid By Customer ​" at bounding box center [279, 198] width 544 height 15
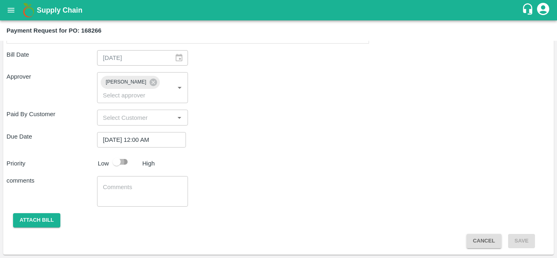
click at [119, 159] on input "checkbox" at bounding box center [116, 161] width 46 height 15
checkbox input "true"
click at [53, 214] on button "Attach bill" at bounding box center [36, 220] width 47 height 14
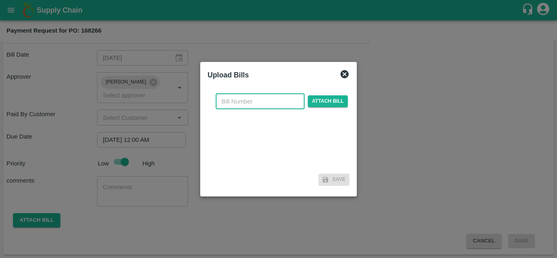
click at [238, 99] on input "text" at bounding box center [260, 101] width 89 height 15
type input "168266"
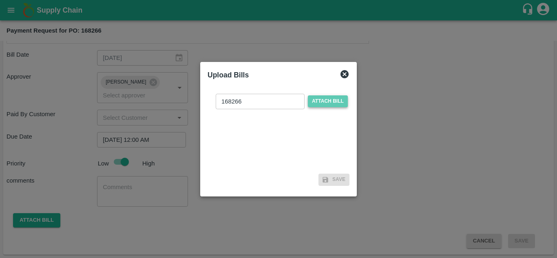
click at [321, 103] on span "Attach bill" at bounding box center [328, 101] width 40 height 12
click at [0, 0] on input "Attach bill" at bounding box center [0, 0] width 0 height 0
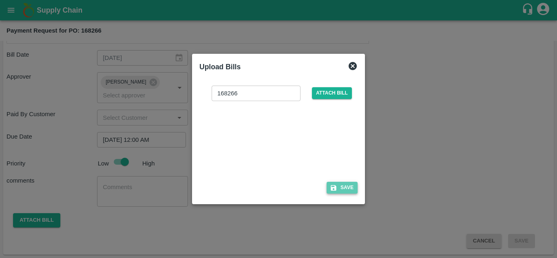
click at [349, 190] on button "Save" at bounding box center [341, 188] width 31 height 12
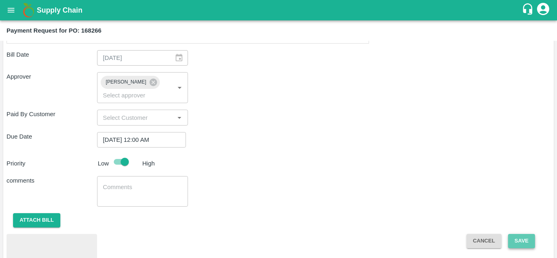
click at [516, 240] on button "Save" at bounding box center [521, 241] width 27 height 14
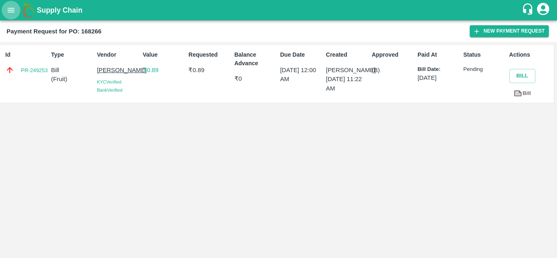
click at [11, 13] on icon "open drawer" at bounding box center [11, 10] width 9 height 9
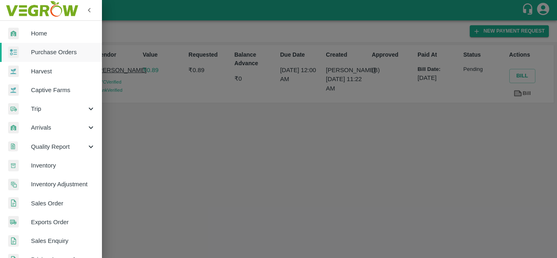
click at [38, 55] on span "Purchase Orders" at bounding box center [63, 52] width 64 height 9
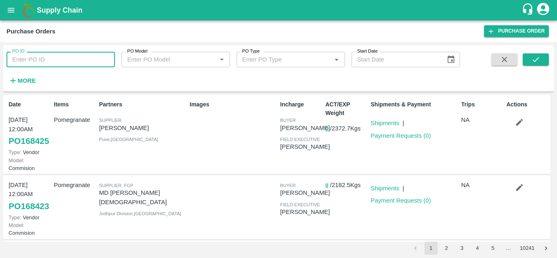
click at [38, 57] on input "PO ID" at bounding box center [61, 59] width 108 height 15
type input "168267"
click at [531, 55] on button "submit" at bounding box center [535, 59] width 26 height 12
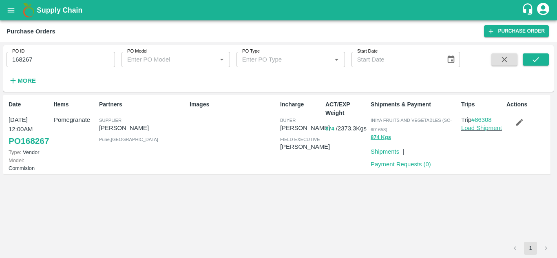
click at [416, 166] on link "Payment Requests ( 0 )" at bounding box center [400, 164] width 60 height 7
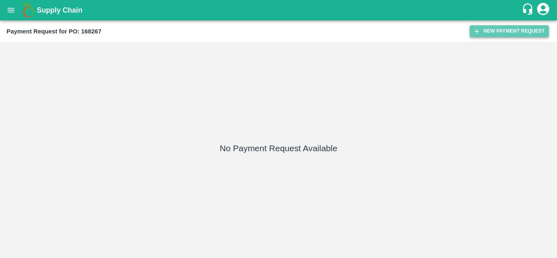
click at [498, 26] on button "New Payment Request" at bounding box center [508, 31] width 79 height 12
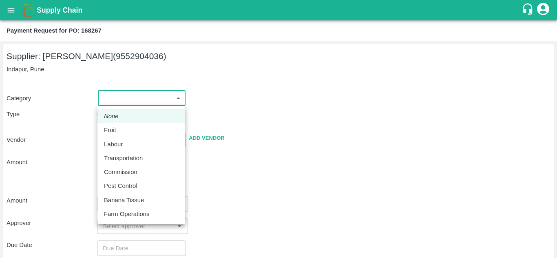
click at [134, 102] on body "Supply Chain Payment Request for PO: 168267 Supplier: [PERSON_NAME] (9552904036…" at bounding box center [278, 129] width 557 height 258
click at [126, 132] on div "Fruit" at bounding box center [141, 130] width 75 height 9
type input "1"
type input "[PERSON_NAME] - 9552904036(Supplier)"
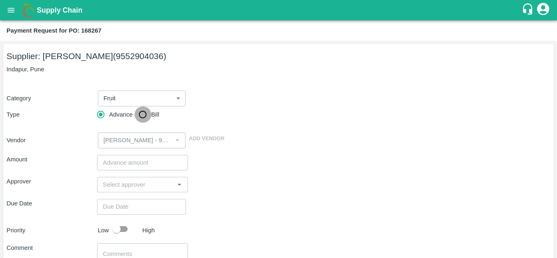
click at [144, 117] on input "Bill" at bounding box center [142, 114] width 16 height 16
radio input "true"
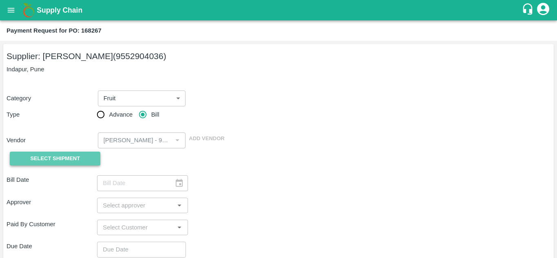
click at [80, 158] on button "Select Shipment" at bounding box center [55, 159] width 90 height 14
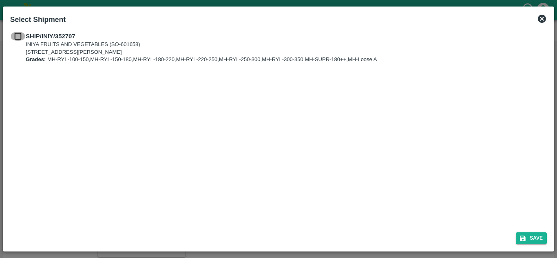
click at [16, 32] on input "checkbox" at bounding box center [17, 36] width 15 height 9
checkbox input "true"
click at [527, 235] on button "Save" at bounding box center [531, 238] width 31 height 12
type input "[DATE]"
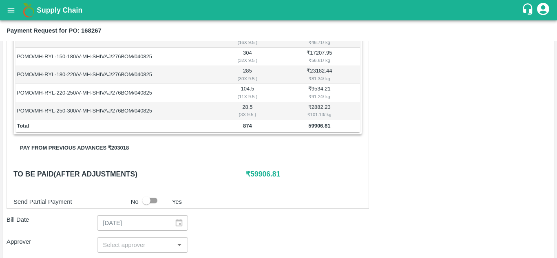
scroll to position [165, 0]
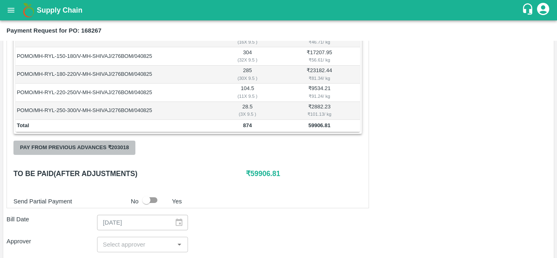
click at [86, 147] on button "Pay from previous advances ₹ 203018" at bounding box center [74, 148] width 122 height 14
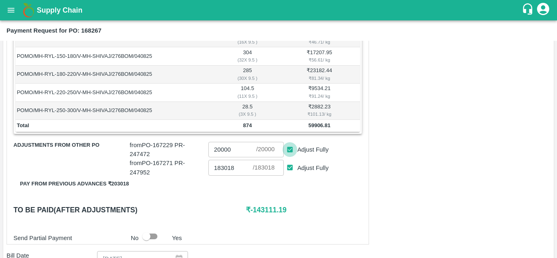
click at [287, 152] on input "Adjust Fully" at bounding box center [289, 149] width 15 height 15
checkbox input "false"
type input "0"
click at [287, 168] on input "Adjust Fully" at bounding box center [289, 167] width 15 height 15
checkbox input "false"
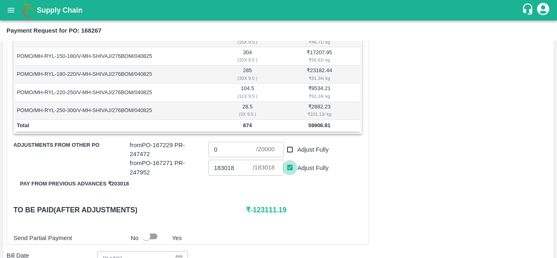
type input "0"
drag, startPoint x: 253, startPoint y: 208, endPoint x: 259, endPoint y: 209, distance: 5.8
click at [259, 209] on h6 "₹ 59906.81" at bounding box center [304, 209] width 116 height 11
click at [232, 224] on div "Shipment - SHIP/INIY/352707 Lots (Labels) Weight (Kgs) Total Price (₹) POMO/MH-…" at bounding box center [188, 124] width 362 height 240
drag, startPoint x: 252, startPoint y: 208, endPoint x: 271, endPoint y: 208, distance: 19.2
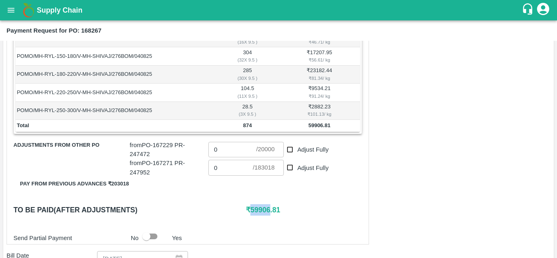
click at [271, 208] on h6 "₹ 59906.81" at bounding box center [304, 209] width 116 height 11
copy h6 "59906"
click at [271, 208] on h6 "₹ 59906.81" at bounding box center [304, 209] width 116 height 11
click at [216, 167] on input "0" at bounding box center [230, 167] width 44 height 15
paste input "59906"
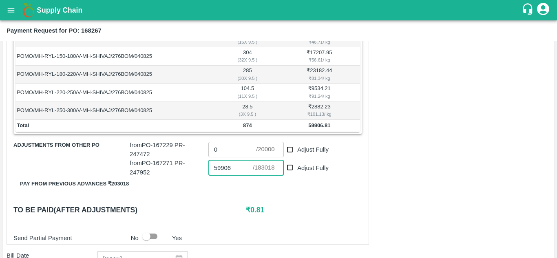
type input "59906"
click at [212, 196] on div "Shipment - SHIP/INIY/352707 Lots (Labels) Weight (Kgs) Total Price (₹) POMO/MH-…" at bounding box center [188, 124] width 362 height 240
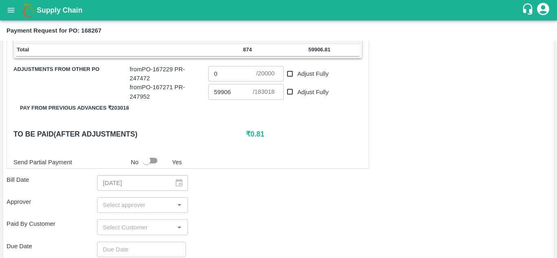
scroll to position [241, 0]
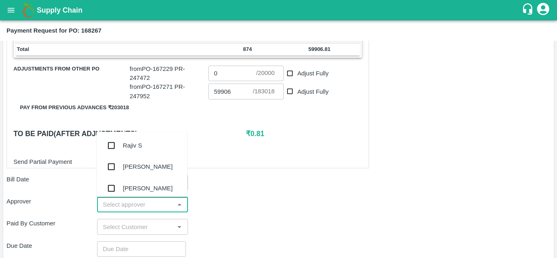
click at [152, 205] on input "input" at bounding box center [135, 204] width 72 height 11
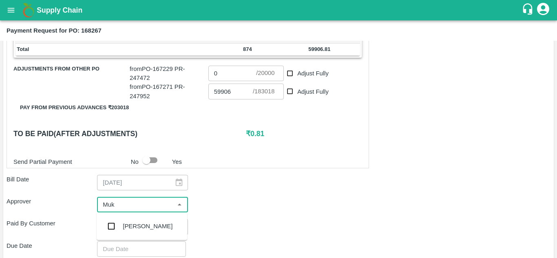
type input "Muku"
click at [109, 229] on input "checkbox" at bounding box center [111, 226] width 16 height 16
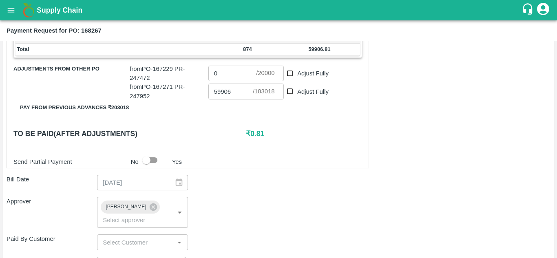
click at [66, 206] on div "Approver" at bounding box center [52, 212] width 90 height 31
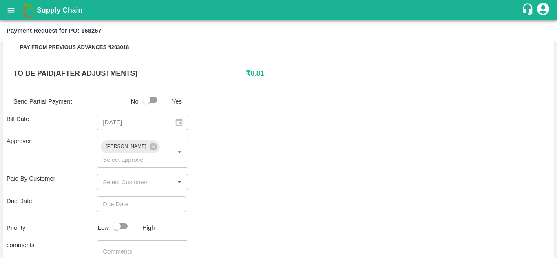
scroll to position [320, 0]
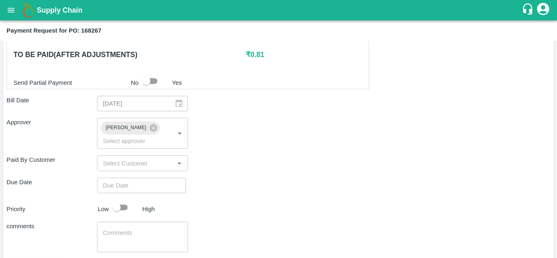
type input "DD/MM/YYYY hh:mm aa"
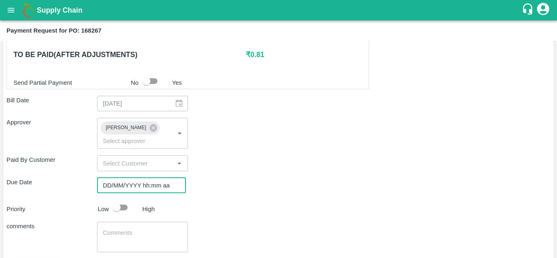
click at [105, 189] on input "DD/MM/YYYY hh:mm aa" at bounding box center [138, 185] width 83 height 15
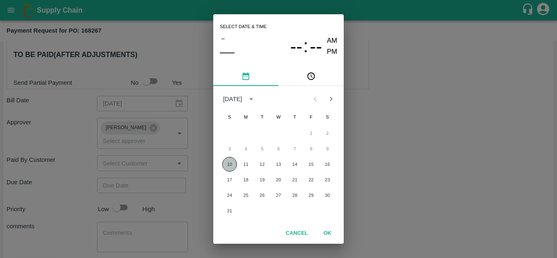
click at [229, 164] on button "10" at bounding box center [229, 164] width 15 height 15
type input "[DATE] 12:00 AM"
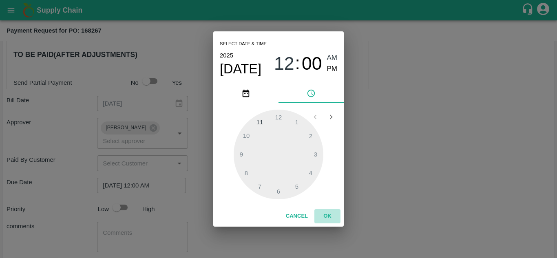
click at [332, 218] on button "OK" at bounding box center [327, 216] width 26 height 14
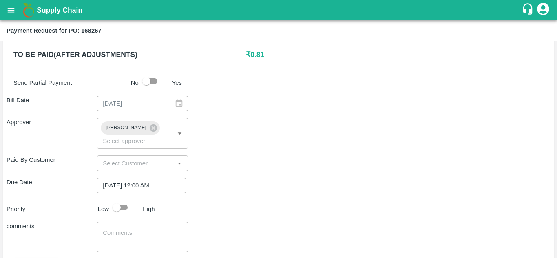
click at [248, 203] on div "Priority Low High" at bounding box center [276, 207] width 547 height 15
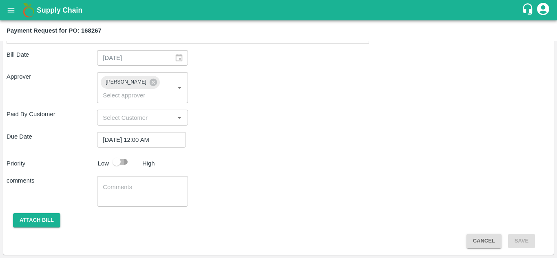
click at [117, 164] on input "checkbox" at bounding box center [116, 161] width 46 height 15
checkbox input "true"
click at [37, 219] on button "Attach bill" at bounding box center [36, 220] width 47 height 14
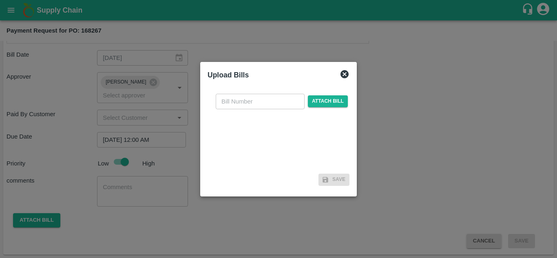
click at [245, 104] on input "text" at bounding box center [260, 101] width 89 height 15
type input "168267"
click at [327, 106] on span "Attach bill" at bounding box center [328, 101] width 40 height 12
click at [0, 0] on input "Attach bill" at bounding box center [0, 0] width 0 height 0
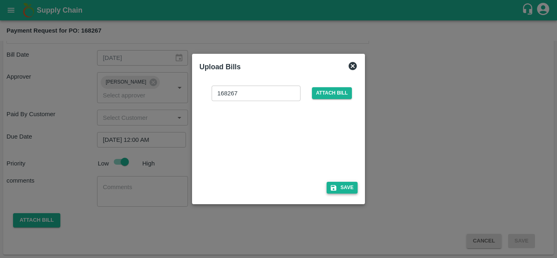
click at [335, 189] on icon "button" at bounding box center [333, 188] width 6 height 6
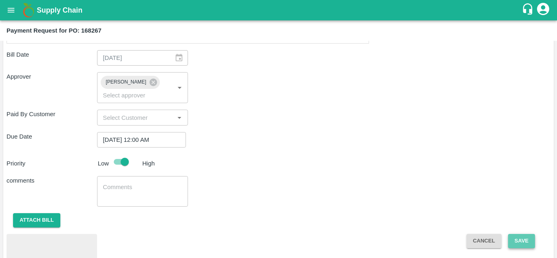
click at [522, 240] on button "Save" at bounding box center [521, 241] width 27 height 14
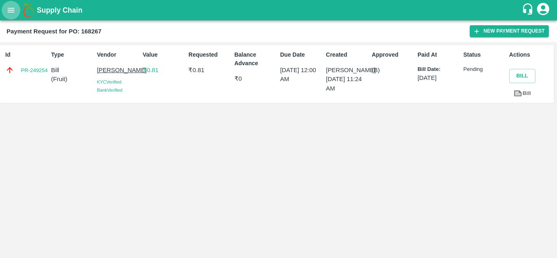
click at [9, 7] on icon "open drawer" at bounding box center [11, 10] width 9 height 9
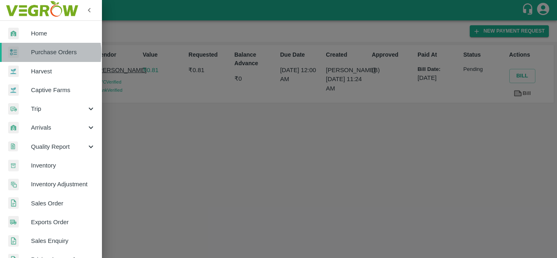
click at [48, 53] on span "Purchase Orders" at bounding box center [63, 52] width 64 height 9
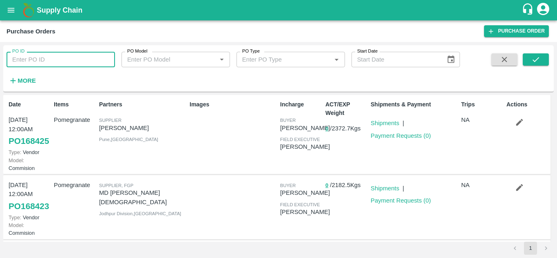
click at [43, 59] on input "PO ID" at bounding box center [61, 59] width 108 height 15
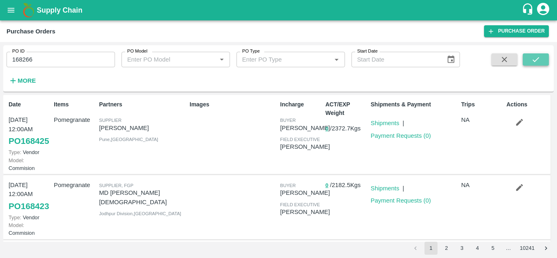
click at [537, 64] on icon "submit" at bounding box center [535, 59] width 9 height 9
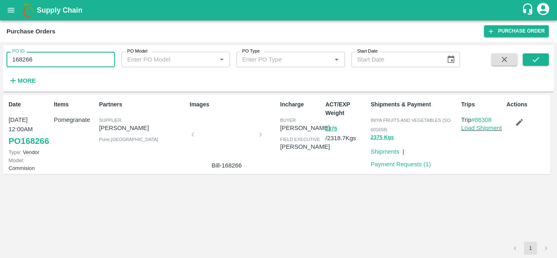
click at [42, 60] on input "168266" at bounding box center [61, 59] width 108 height 15
type input "168268"
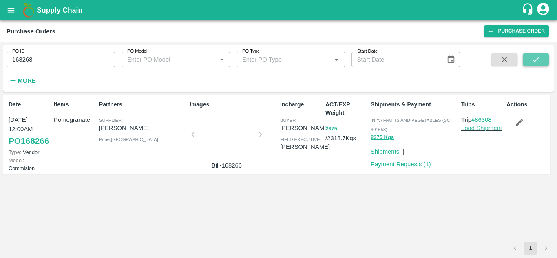
click at [530, 63] on button "submit" at bounding box center [535, 59] width 26 height 12
click at [415, 163] on link "Payment Requests ( 0 )" at bounding box center [400, 164] width 60 height 7
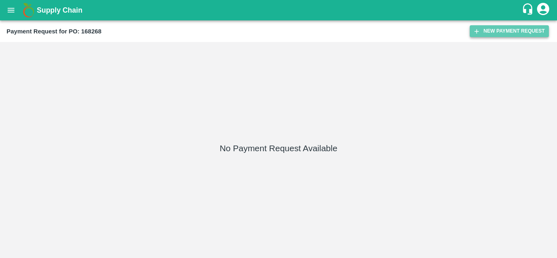
click at [500, 30] on button "New Payment Request" at bounding box center [508, 31] width 79 height 12
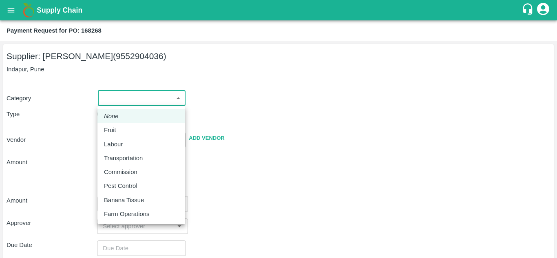
click at [132, 95] on body "Supply Chain Payment Request for PO: 168268 Supplier: [PERSON_NAME] (9552904036…" at bounding box center [278, 129] width 557 height 258
click at [124, 128] on div "Fruit" at bounding box center [141, 130] width 75 height 9
type input "1"
type input "[PERSON_NAME] - 9552904036(Supplier)"
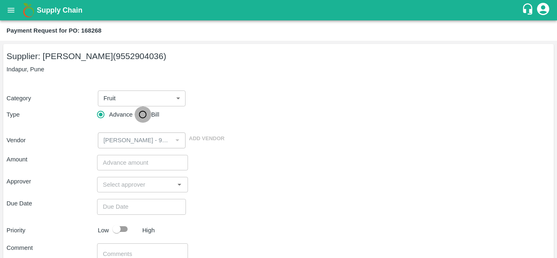
click at [143, 118] on input "Bill" at bounding box center [142, 114] width 16 height 16
radio input "true"
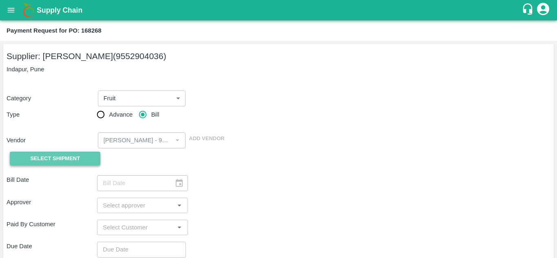
click at [60, 154] on span "Select Shipment" at bounding box center [55, 158] width 50 height 9
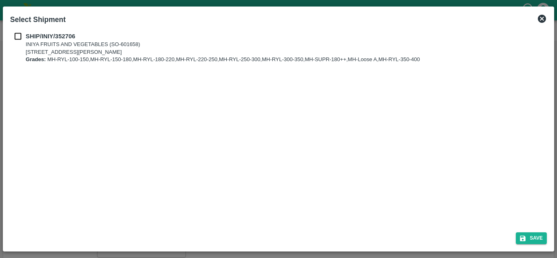
click at [18, 38] on input "checkbox" at bounding box center [17, 36] width 15 height 9
checkbox input "true"
click at [530, 239] on button "Save" at bounding box center [531, 238] width 31 height 12
type input "[DATE]"
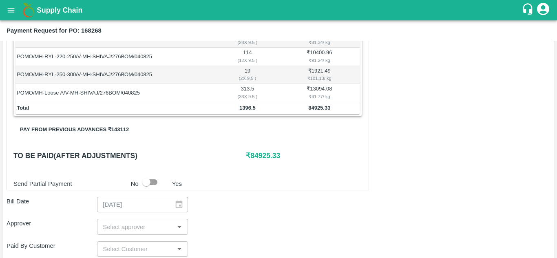
scroll to position [201, 0]
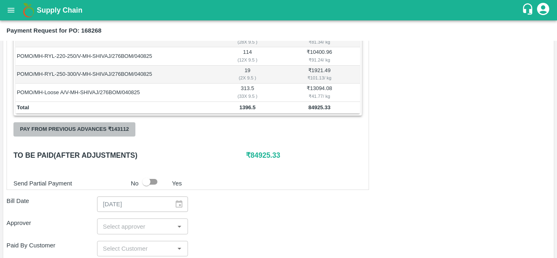
click at [86, 132] on button "Pay from previous advances ₹ 143112" at bounding box center [74, 129] width 122 height 14
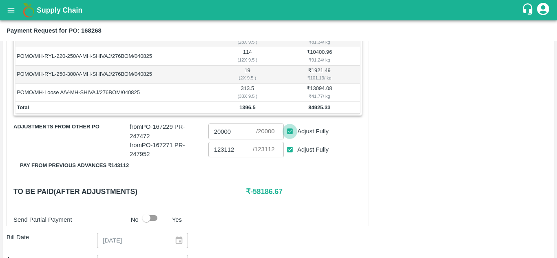
click at [289, 134] on input "Adjust Fully" at bounding box center [289, 131] width 15 height 15
checkbox input "false"
type input "0"
click at [289, 148] on input "Adjust Fully" at bounding box center [289, 149] width 15 height 15
checkbox input "false"
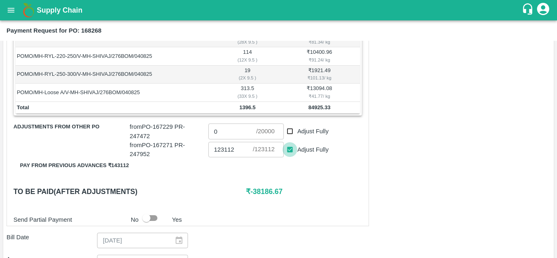
type input "0"
drag, startPoint x: 250, startPoint y: 192, endPoint x: 271, endPoint y: 192, distance: 21.2
click at [271, 192] on h6 "₹ 84925.33" at bounding box center [304, 191] width 116 height 11
copy h6 "84925"
click at [225, 152] on input "0" at bounding box center [230, 149] width 44 height 15
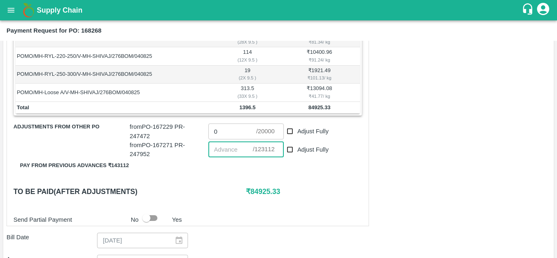
paste input "84925"
type input "84925"
click at [227, 185] on div "Shipment - SHIP/INIY/352706 Lots (Labels) Weight (Kgs) Total Price (₹) POMO/MH-…" at bounding box center [188, 97] width 362 height 258
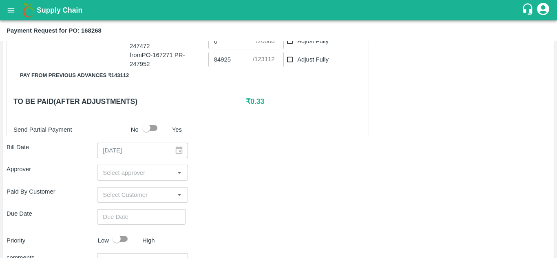
scroll to position [291, 0]
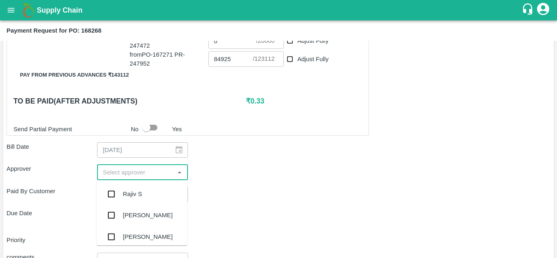
click at [117, 175] on input "input" at bounding box center [135, 172] width 72 height 11
type input "Muk"
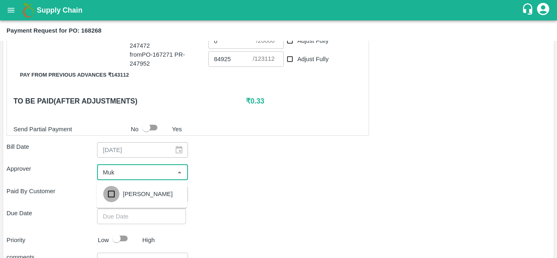
click at [106, 191] on input "checkbox" at bounding box center [111, 194] width 16 height 16
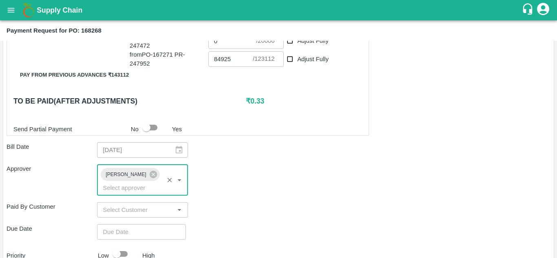
type input "DD/MM/YYYY hh:mm aa"
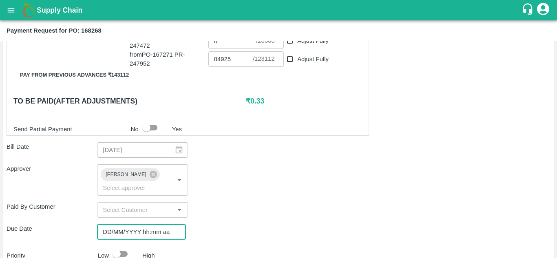
click at [106, 228] on input "DD/MM/YYYY hh:mm aa" at bounding box center [138, 231] width 83 height 15
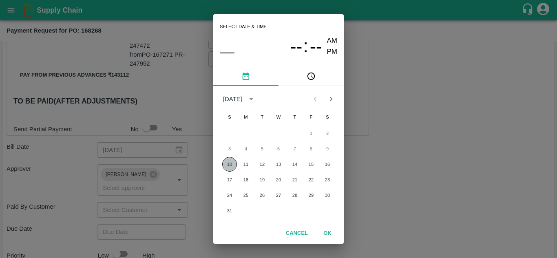
click at [227, 161] on button "10" at bounding box center [229, 164] width 15 height 15
type input "[DATE] 12:00 AM"
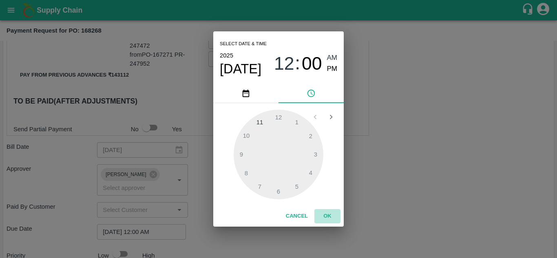
click at [324, 215] on button "OK" at bounding box center [327, 216] width 26 height 14
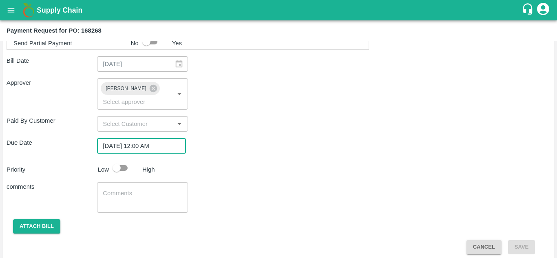
scroll to position [378, 0]
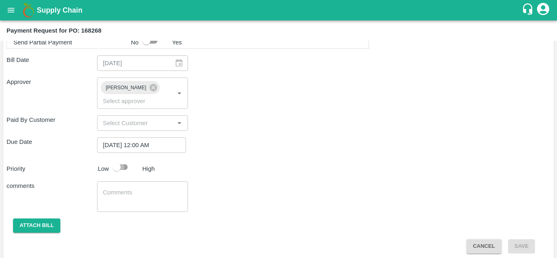
click at [123, 169] on input "checkbox" at bounding box center [116, 166] width 46 height 15
checkbox input "true"
click at [53, 225] on button "Attach bill" at bounding box center [36, 225] width 47 height 14
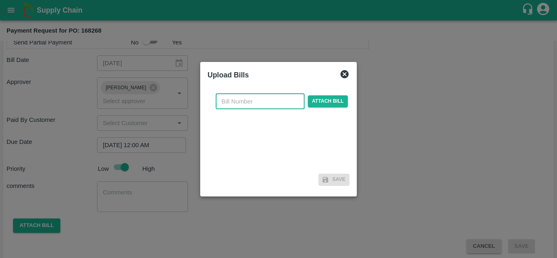
click at [234, 97] on input "text" at bounding box center [260, 101] width 89 height 15
type input "168268"
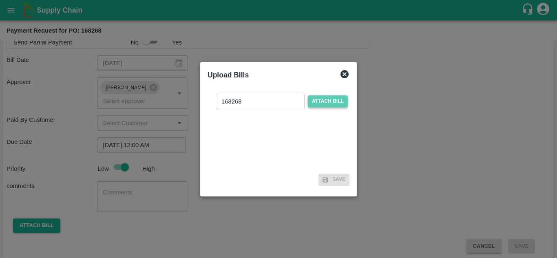
click at [333, 102] on span "Attach bill" at bounding box center [328, 101] width 40 height 12
click at [0, 0] on input "Attach bill" at bounding box center [0, 0] width 0 height 0
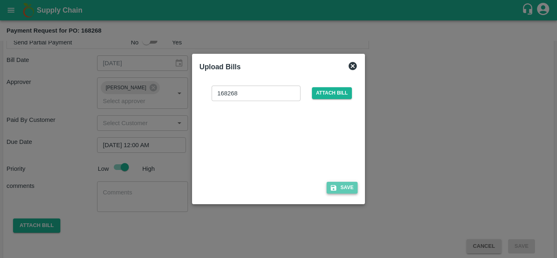
click at [339, 190] on button "Save" at bounding box center [341, 188] width 31 height 12
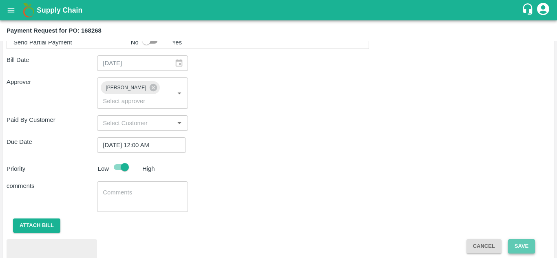
click at [524, 247] on button "Save" at bounding box center [521, 246] width 27 height 14
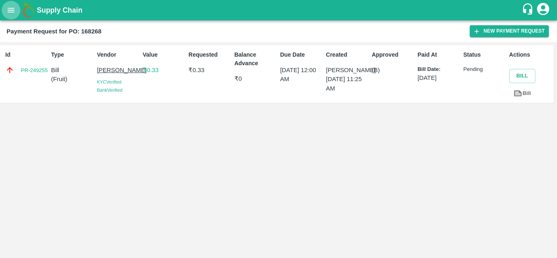
click at [13, 11] on icon "open drawer" at bounding box center [11, 10] width 9 height 9
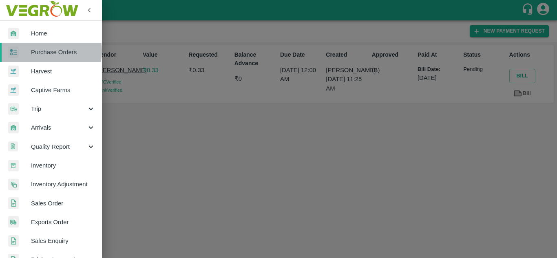
click at [43, 51] on span "Purchase Orders" at bounding box center [63, 52] width 64 height 9
